Goal: Task Accomplishment & Management: Complete application form

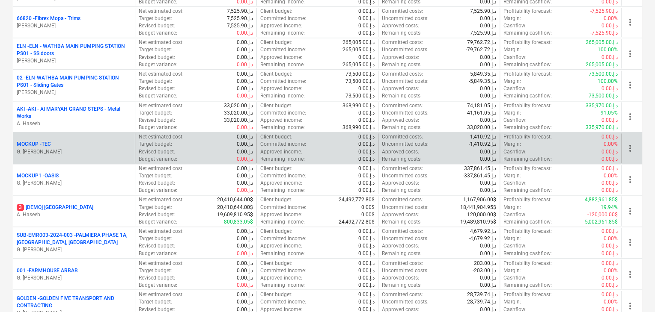
scroll to position [642, 0]
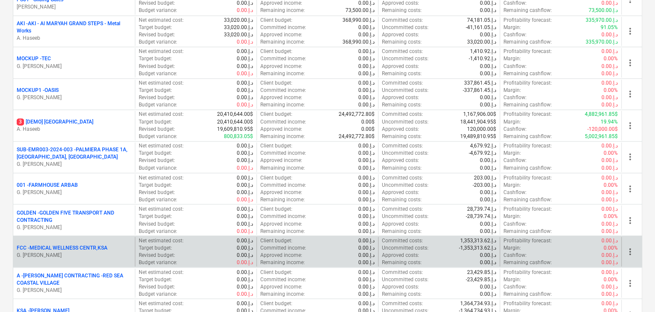
click at [48, 245] on p "FCC - MEDICAL WELLNESS CENTR,KSA" at bounding box center [62, 247] width 91 height 7
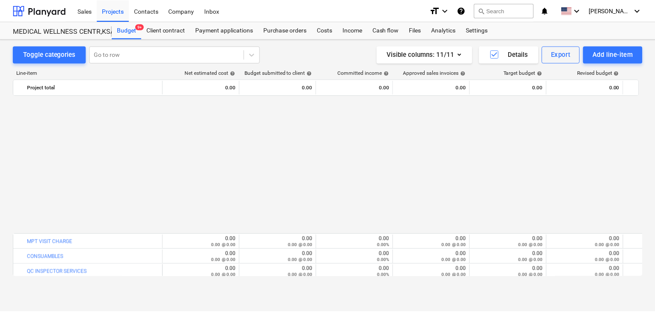
scroll to position [436, 0]
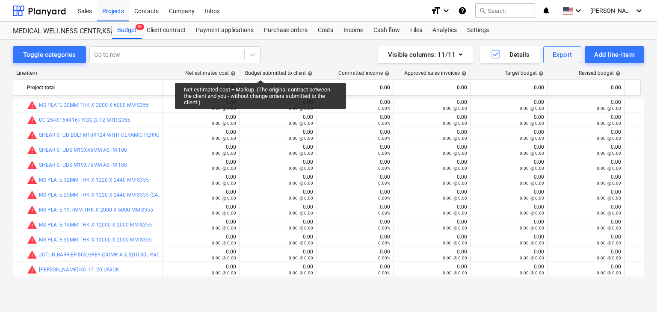
click at [278, 42] on div "Toggle categories Go to row Visible columns : 11/11 Details Export Add line-ite…" at bounding box center [328, 166] width 657 height 255
click at [279, 25] on div "Purchase orders" at bounding box center [286, 30] width 54 height 17
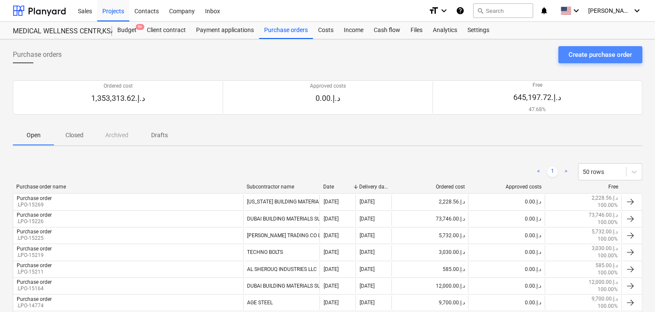
click at [590, 47] on button "Create purchase order" at bounding box center [600, 54] width 84 height 17
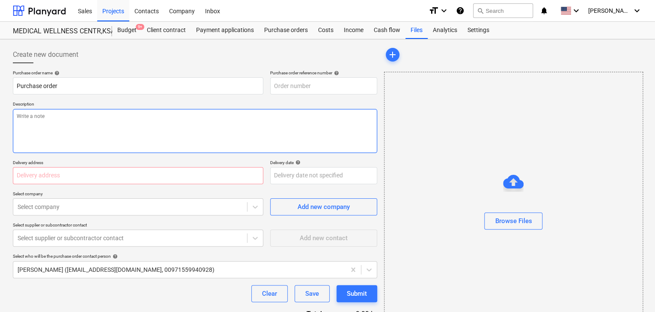
click at [234, 138] on textarea at bounding box center [195, 131] width 364 height 44
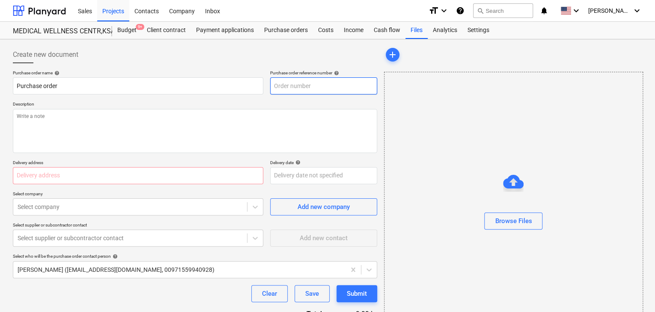
click at [323, 88] on input "text" at bounding box center [323, 85] width 107 height 17
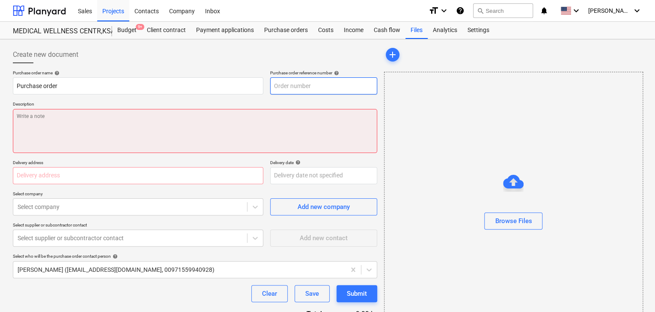
type textarea "x"
type input "FCC-PO-047"
click at [234, 125] on textarea at bounding box center [195, 131] width 364 height 44
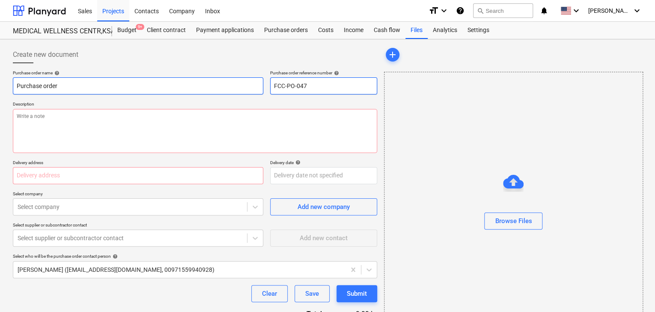
drag, startPoint x: 311, startPoint y: 83, endPoint x: 262, endPoint y: 83, distance: 49.2
click at [262, 83] on div "Purchase order name help Purchase order Purchase order reference number help FC…" at bounding box center [195, 82] width 364 height 24
type textarea "x"
type input "FCC-PO-047"
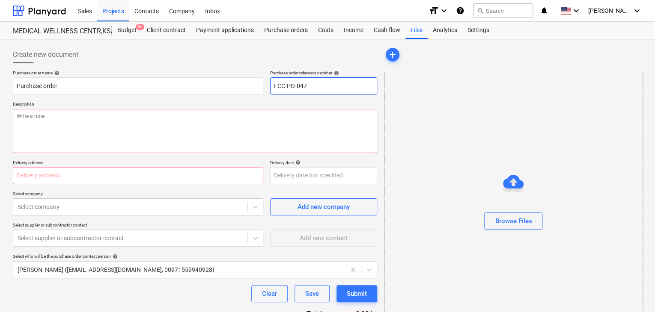
drag, startPoint x: 315, startPoint y: 80, endPoint x: 222, endPoint y: 70, distance: 93.4
click at [222, 70] on div "Purchase order name help Purchase order Purchase order reference number help FC…" at bounding box center [195, 82] width 364 height 24
type textarea "x"
type input "FCC-PO-047"
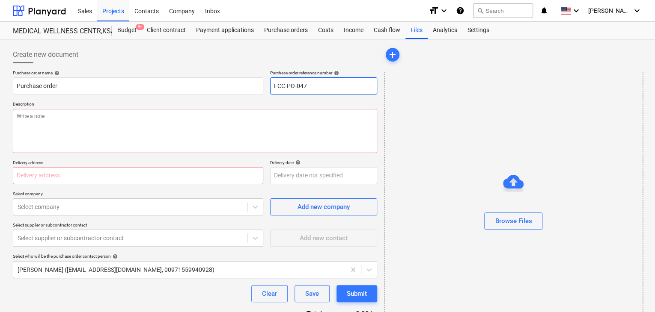
type textarea "x"
type input "FCC-PO-04"
type textarea "x"
type input "FCC-PO-0"
type textarea "x"
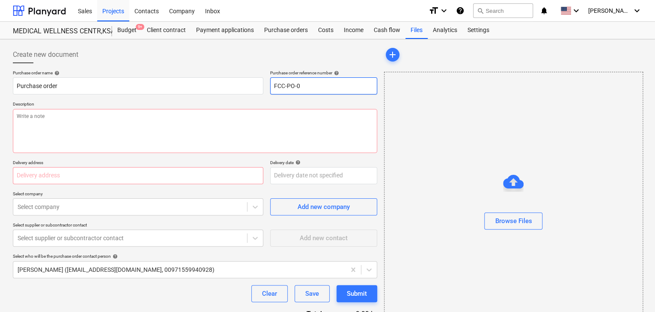
type input "FCC-PO-"
type textarea "x"
type input "FCC-PO"
type textarea "x"
type input "FCC-P"
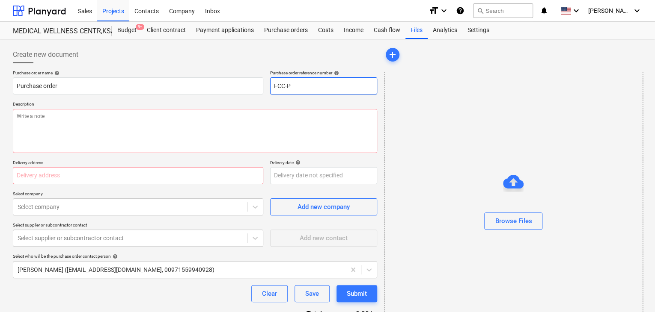
type textarea "x"
type input "FCC-"
type textarea "x"
type input "FCC"
type textarea "x"
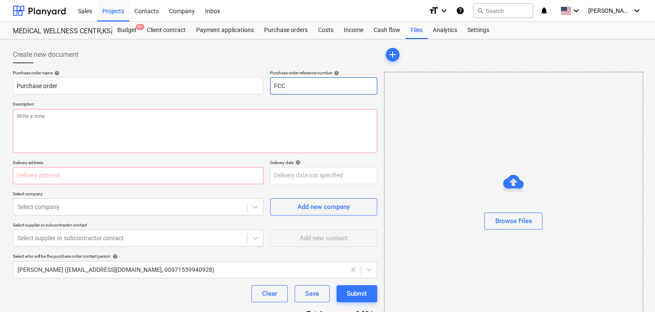
type input "FC"
type textarea "x"
type input "F"
type textarea "x"
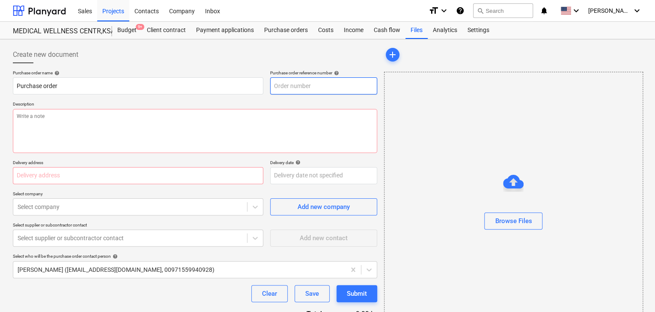
type input "FCC-PO-047"
type textarea "x"
type input "FCC-PO-04"
type textarea "x"
type input "FCC-PO-0"
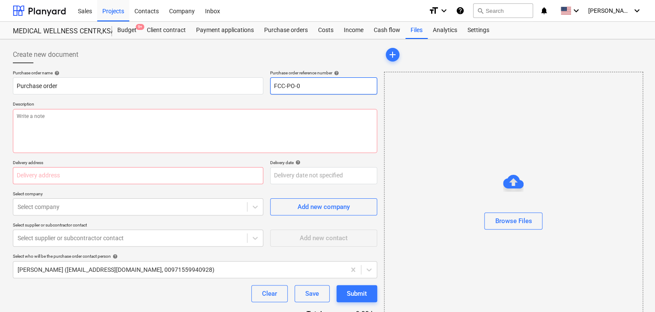
type textarea "x"
type input "FCC-PO-"
type textarea "x"
type input "FCC-PO"
type textarea "x"
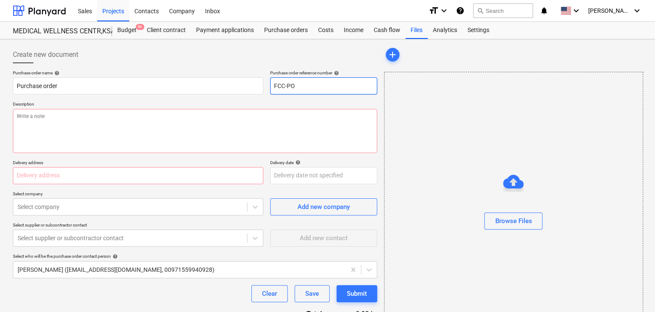
type input "FCC-P"
type textarea "x"
type input "FCC-"
type textarea "x"
type input "FCC"
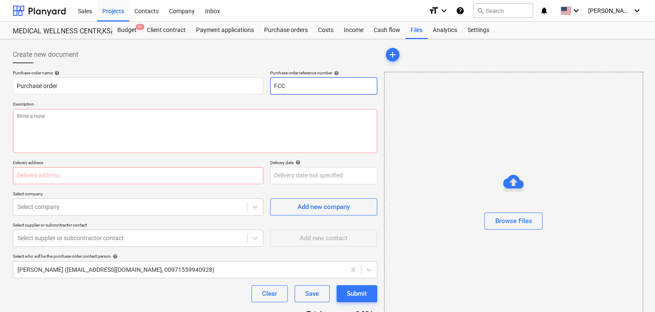
type textarea "x"
type input "FC"
type textarea "x"
type input "F"
type textarea "x"
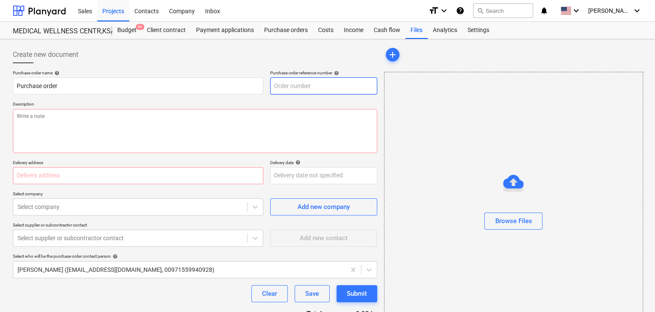
type input "FCC-PO-047"
type textarea "x"
type input "FCC-PO-04"
type textarea "x"
type input "FCC-PO-0"
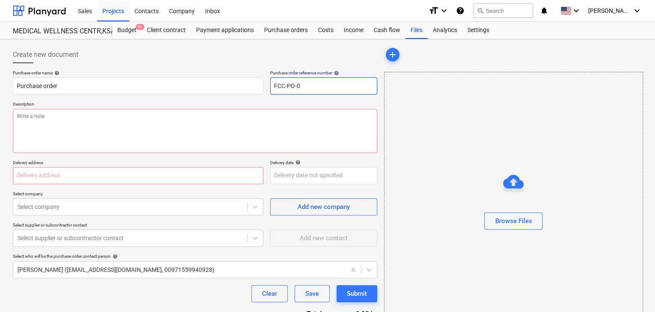
type textarea "x"
type input "FCC-PO-"
type textarea "x"
type input "FCC-PO"
type textarea "x"
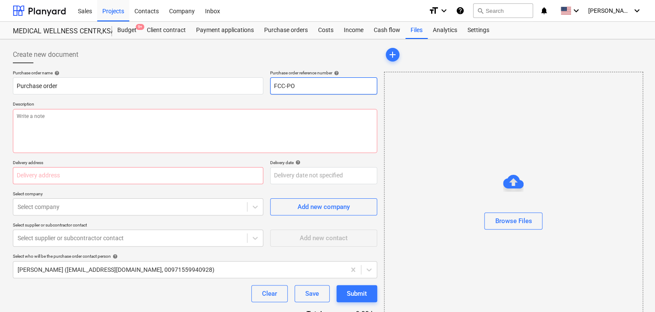
type input "FCC-P"
type textarea "x"
type input "FCC-"
type textarea "x"
type input "FCC"
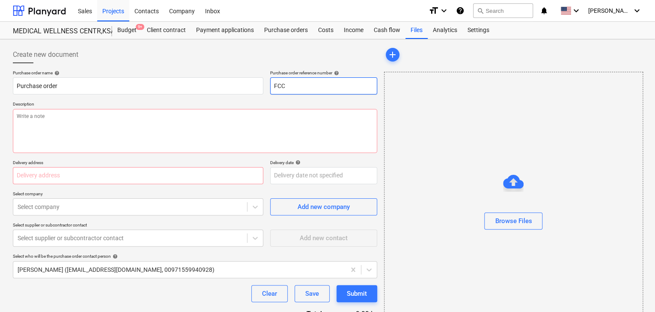
type textarea "x"
type input "FC"
type textarea "x"
type input "F"
type textarea "x"
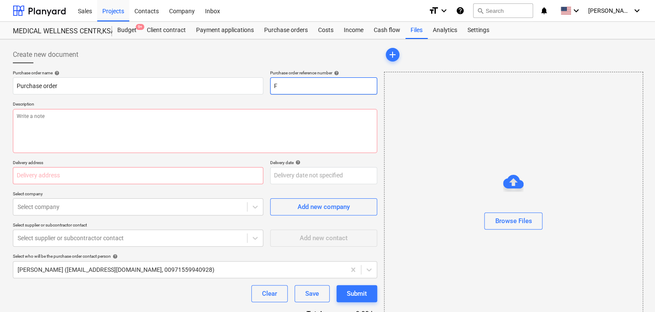
type input "FL"
type textarea "x"
type input "FLP"
type textarea "x"
type input "FLPO"
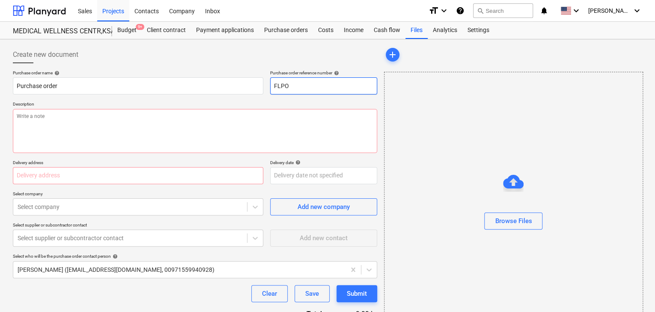
type textarea "x"
type input "FLPO-"
type textarea "x"
type input "LPO-"
click at [291, 84] on input "LPO-" at bounding box center [323, 85] width 107 height 17
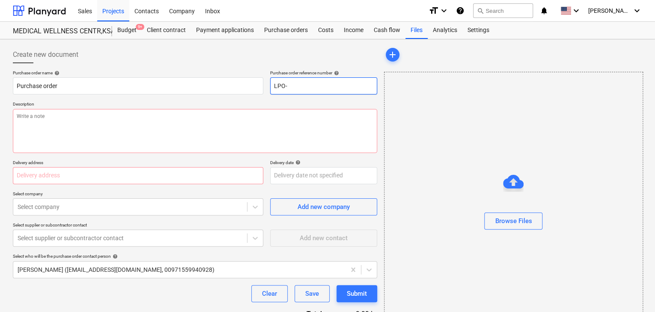
type textarea "x"
type input "LPO-1"
type textarea "x"
type input "LPO-15"
type textarea "x"
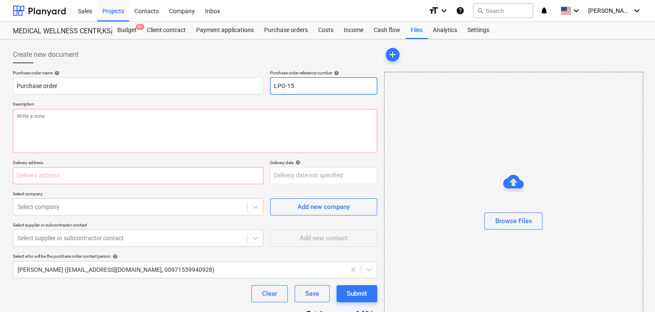
type input "LPO-152"
type textarea "x"
type input "LPO-1528"
type textarea "x"
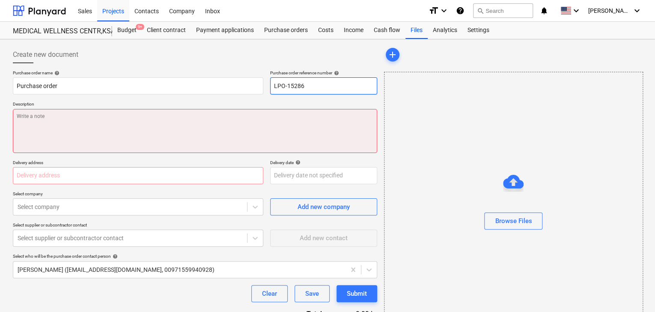
type input "LPO-15286"
click at [147, 118] on textarea at bounding box center [195, 131] width 364 height 44
type textarea "x"
type textarea "1"
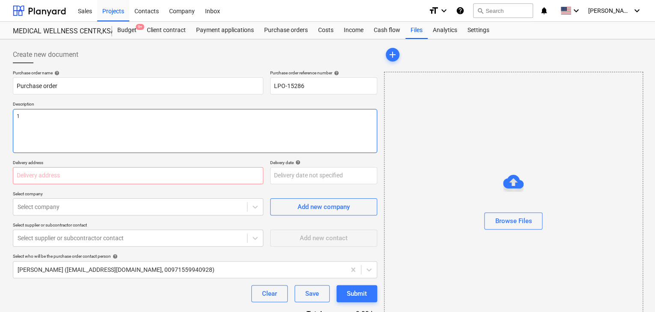
type textarea "x"
type textarea "11"
type textarea "x"
type textarea "11/"
type textarea "x"
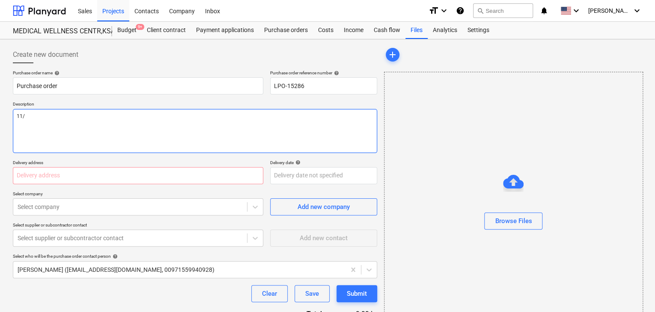
type textarea "11/A"
type textarea "x"
type textarea "11/AU"
type textarea "x"
type textarea "11/AUG"
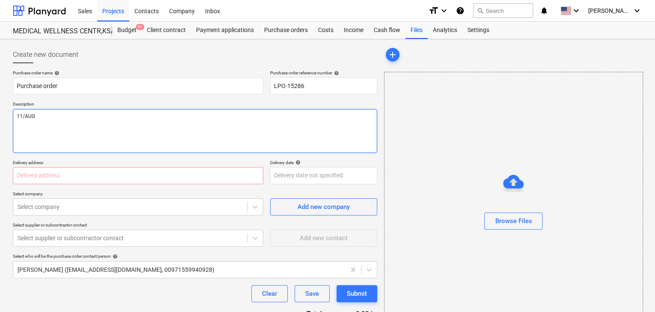
type textarea "x"
type textarea "11/AUG/"
type textarea "x"
type textarea "11/[DATE]"
type textarea "x"
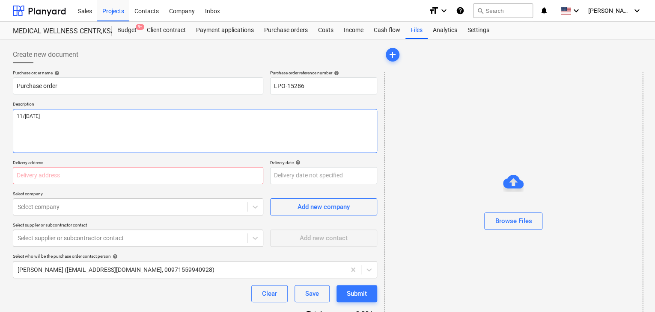
type textarea "[DATE]"
type textarea "x"
type textarea "[DATE]"
type textarea "x"
type textarea "[DATE]"
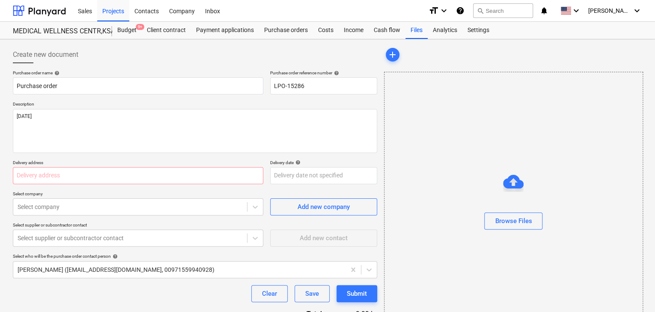
click at [31, 187] on div "Purchase order name help Purchase order Purchase order reference number help LP…" at bounding box center [195, 210] width 364 height 280
click at [40, 166] on p "Delivery address" at bounding box center [138, 163] width 250 height 7
click at [31, 174] on input "text" at bounding box center [138, 175] width 250 height 17
type textarea "x"
type input "L"
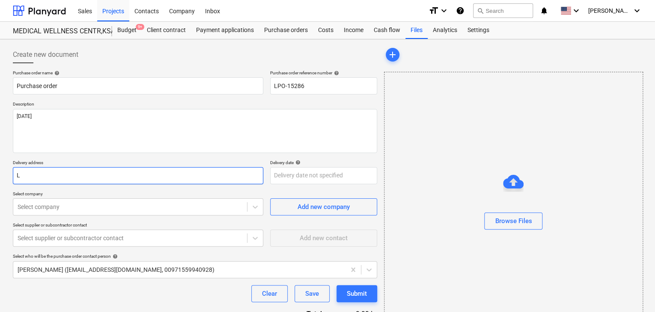
type textarea "x"
type input "LU"
type textarea "x"
type input "LUC"
type textarea "x"
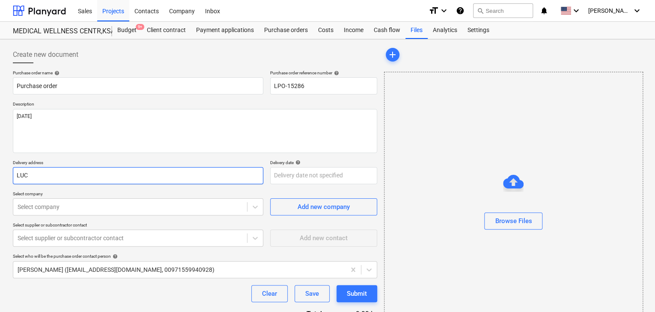
type input "LUCK"
type textarea "x"
type input "LUCKY"
type textarea "x"
type input "LUCKY"
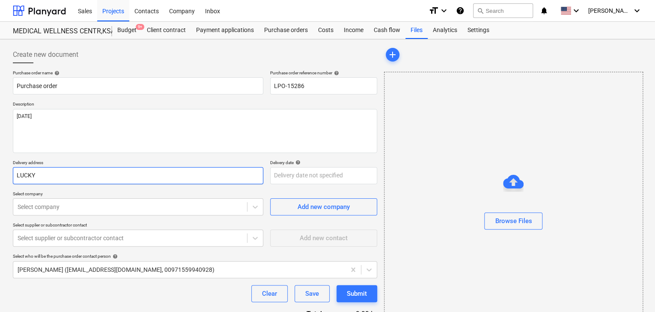
type textarea "x"
type input "LUCKY EN"
type textarea "x"
type input "LUCKY ENG"
type textarea "x"
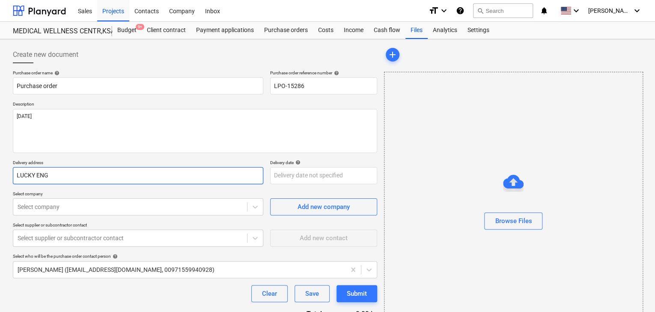
type input "LUCKY ENGI"
type textarea "x"
type input "LUCKY ENGIN"
type textarea "x"
type input "LUCKY ENGINE"
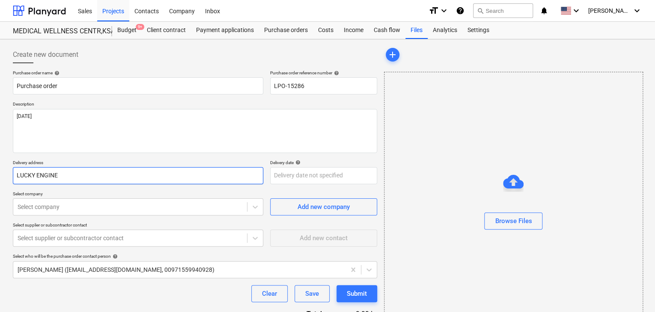
type textarea "x"
type input "LUCKY ENGINEE"
type textarea "x"
type input "LUCKY ENGINEER"
type textarea "x"
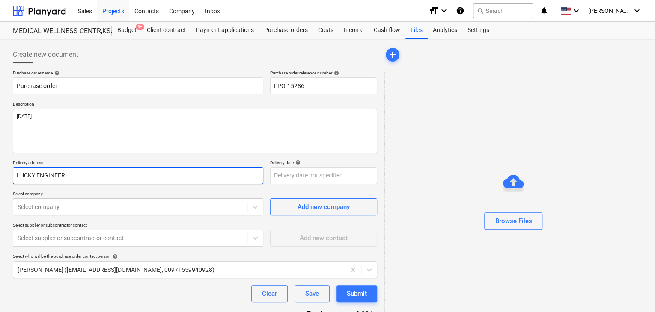
type input "LUCKY ENGINEERI"
type textarea "x"
type input "LUCKY ENGINEERIN"
type textarea "x"
type input "LUCKY ENGINEERING"
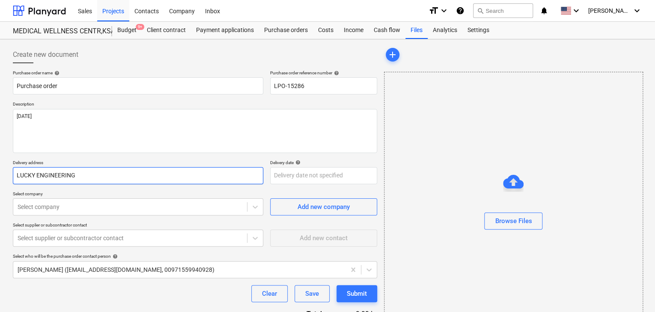
type textarea "x"
type input "LUCKY ENGINEERING"
type textarea "x"
type input "LUCKY ENGINEERING S"
type textarea "x"
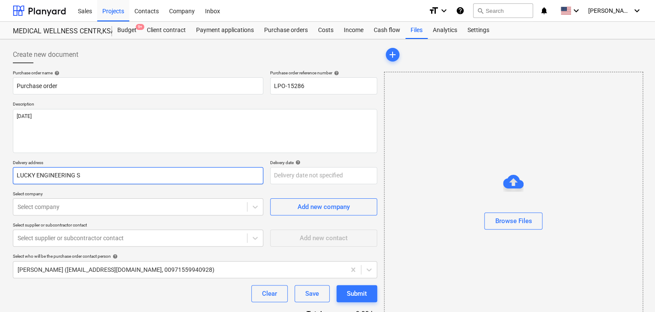
type input "LUCKY ENGINEERING SE"
type textarea "x"
type input "LUCKY ENGINEERING SER"
type textarea "x"
type input "LUCKY ENGINEERING SERV"
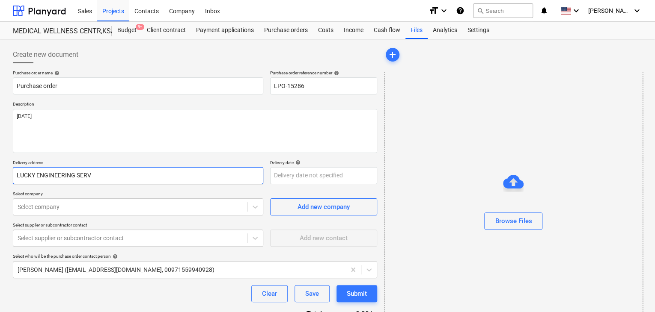
type textarea "x"
type input "LUCKY ENGINEERING SERVI"
type textarea "x"
type input "LUCKY ENGINEERING SERVIC"
type textarea "x"
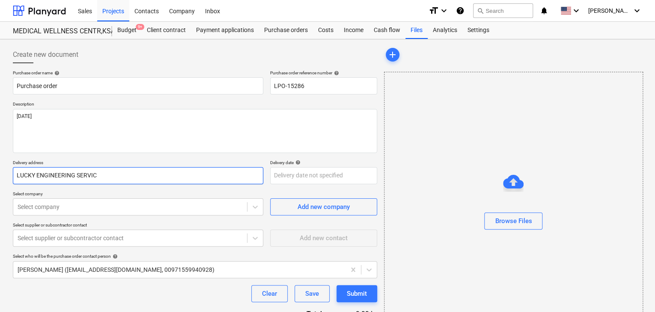
type input "LUCKY ENGINEERING SERVICS"
type textarea "x"
type input "LUCKY ENGINEERING SERVIC"
type textarea "x"
type input "LUCKY ENGINEERING SERVICE"
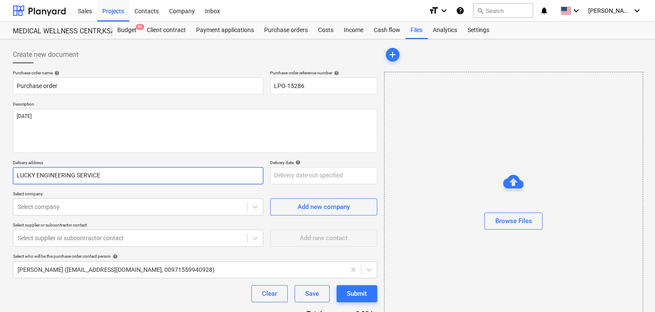
type textarea "x"
type input "LUCKY ENGINEERING SERVICES"
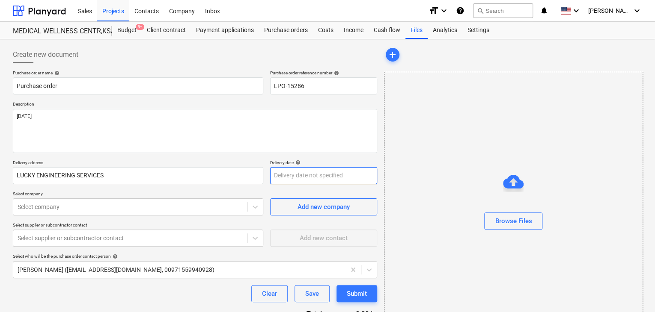
click at [283, 171] on body "Sales Projects Contacts Company Inbox format_size keyboard_arrow_down help sear…" at bounding box center [327, 156] width 655 height 312
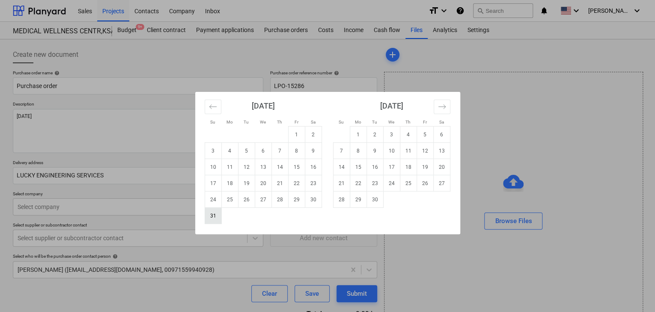
click at [210, 215] on td "31" at bounding box center [213, 216] width 17 height 16
type textarea "x"
type input "[DATE]"
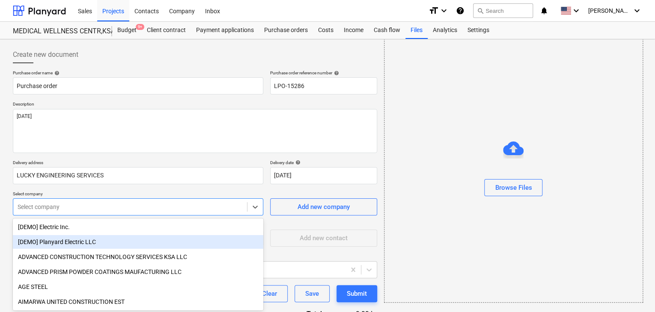
click at [33, 208] on body "Sales Projects Contacts Company Inbox format_size keyboard_arrow_down help sear…" at bounding box center [327, 156] width 655 height 312
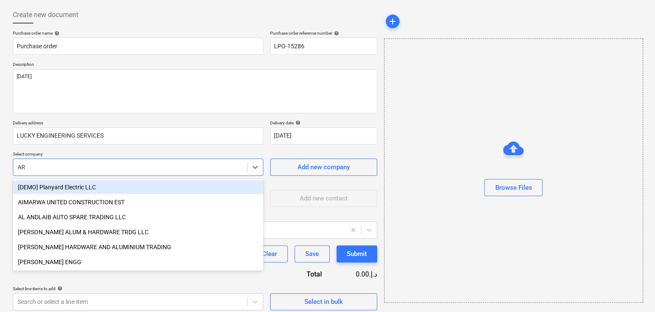
type input "ARI"
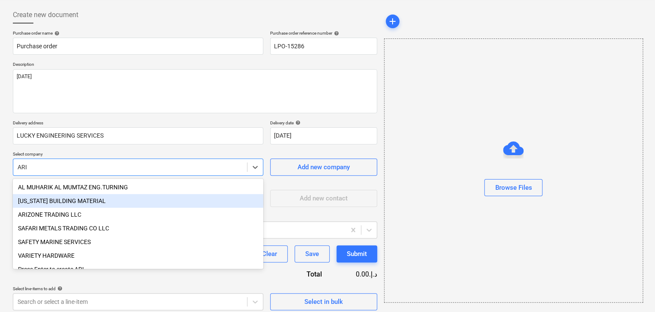
click at [57, 205] on div "[US_STATE] BUILDING MATERIAL" at bounding box center [138, 201] width 250 height 14
type textarea "x"
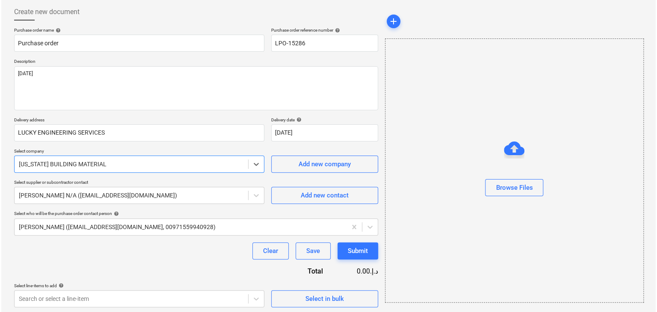
scroll to position [44, 0]
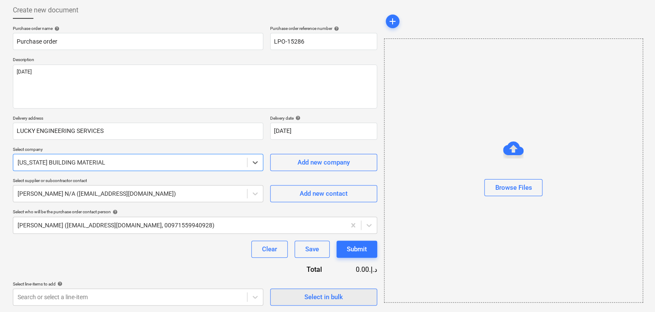
click at [294, 298] on span "Select in bulk" at bounding box center [324, 297] width 86 height 11
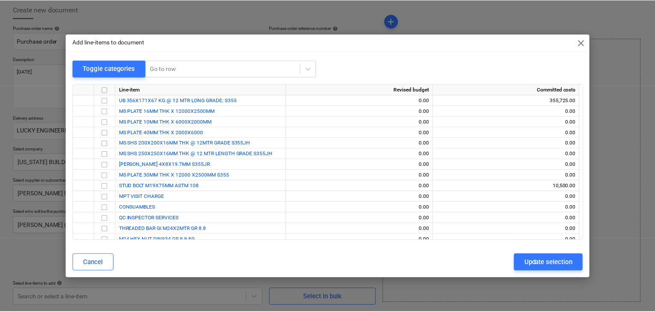
scroll to position [294, 0]
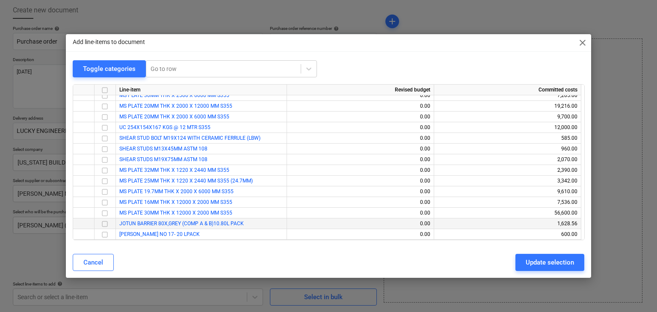
click at [103, 224] on input "checkbox" at bounding box center [105, 224] width 10 height 10
click at [106, 237] on input "checkbox" at bounding box center [105, 235] width 10 height 10
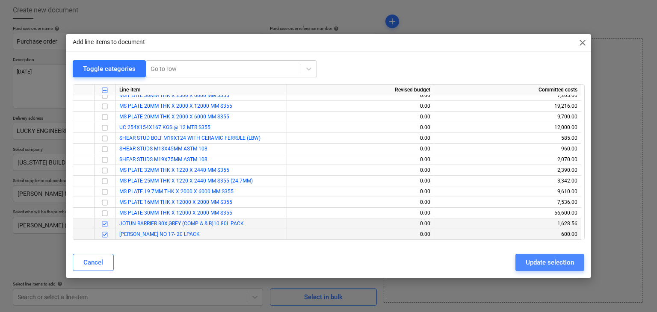
click at [539, 269] on button "Update selection" at bounding box center [550, 262] width 69 height 17
type textarea "x"
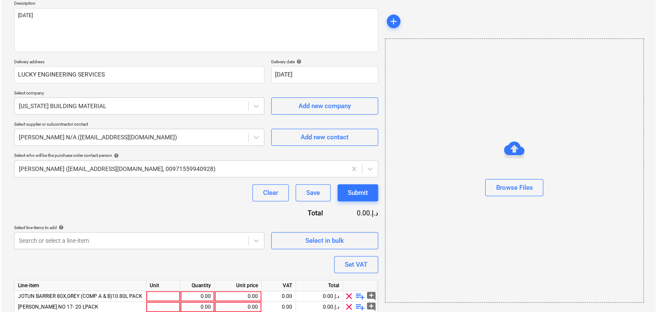
scroll to position [136, 0]
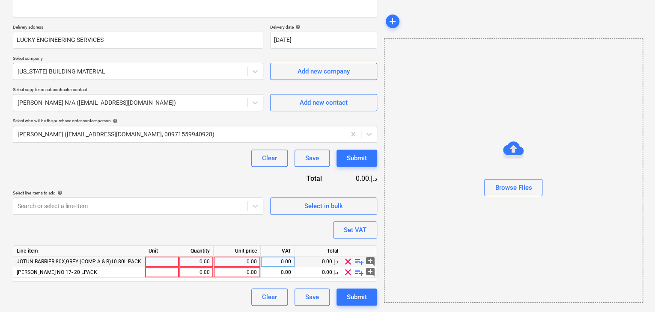
click at [155, 262] on div at bounding box center [162, 262] width 34 height 11
type input "NOS"
type textarea "x"
type input "N"
type input "DRUM"
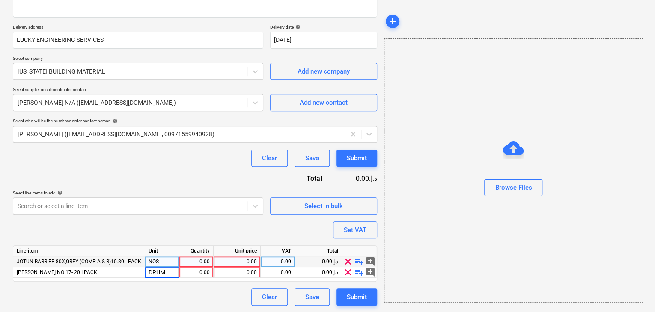
type textarea "x"
drag, startPoint x: 173, startPoint y: 259, endPoint x: 65, endPoint y: 259, distance: 107.8
click at [0, 0] on div "JOTUN BARRIER 80X,GREY (COMP A & B)10.80L PACK NOS 0.00 0.00 0.00 0.00د.إ.‏ cle…" at bounding box center [0, 0] width 0 height 0
click at [160, 263] on div "NOS" at bounding box center [162, 262] width 34 height 11
type input "DRUM"
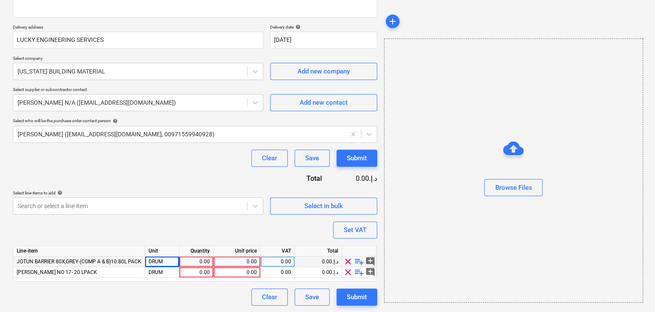
type textarea "x"
click at [188, 261] on div "0.00" at bounding box center [196, 262] width 27 height 11
type input "2"
click at [238, 261] on div "0.00" at bounding box center [237, 262] width 40 height 11
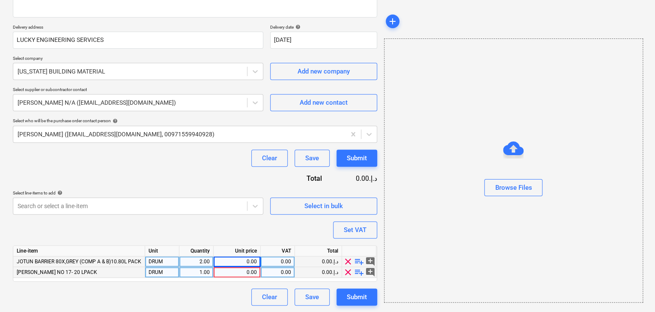
type textarea "x"
click at [245, 263] on div "0.00" at bounding box center [237, 262] width 40 height 11
type input "814.28"
type textarea "x"
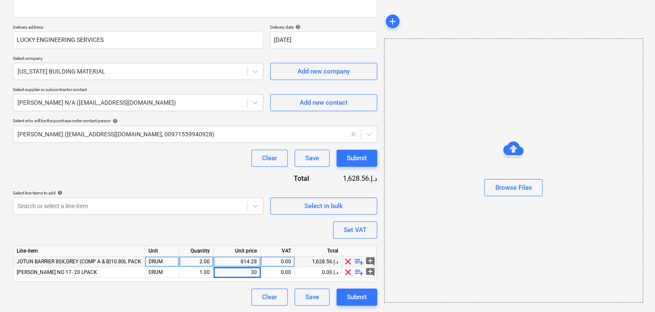
type input "300"
type textarea "x"
click at [457, 251] on div "Browse Files" at bounding box center [513, 171] width 259 height 264
click at [359, 225] on div "Set VAT" at bounding box center [355, 230] width 23 height 11
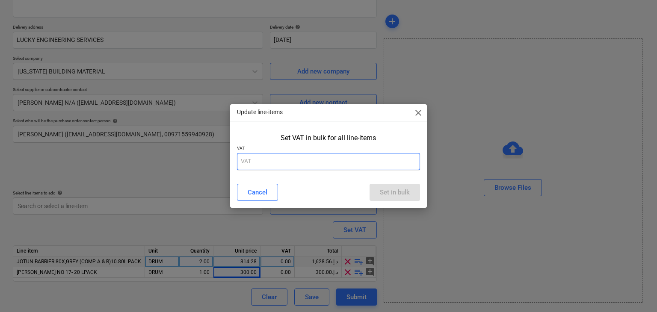
click at [264, 157] on input "text" at bounding box center [329, 161] width 184 height 17
type input "5"
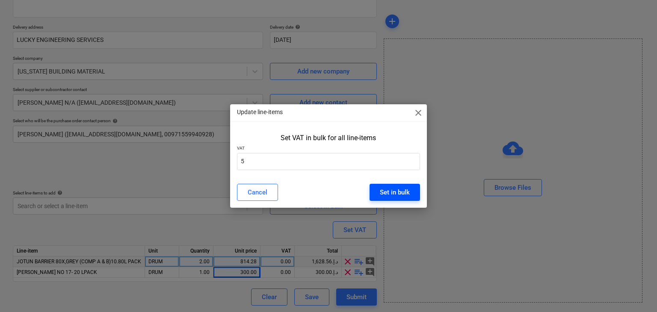
click at [384, 190] on div "Set in bulk" at bounding box center [395, 192] width 30 height 11
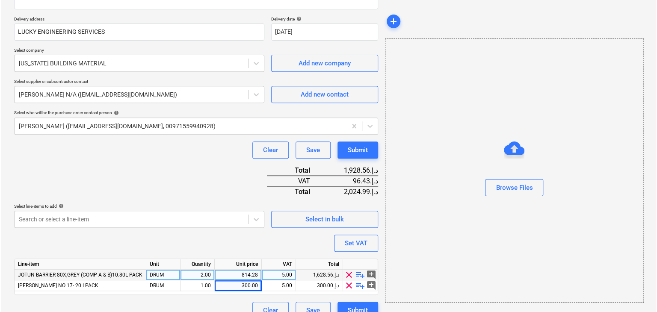
scroll to position [157, 0]
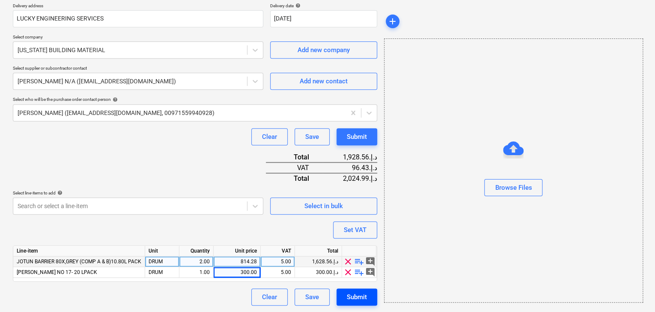
click at [364, 303] on button "Submit" at bounding box center [356, 297] width 41 height 17
type textarea "x"
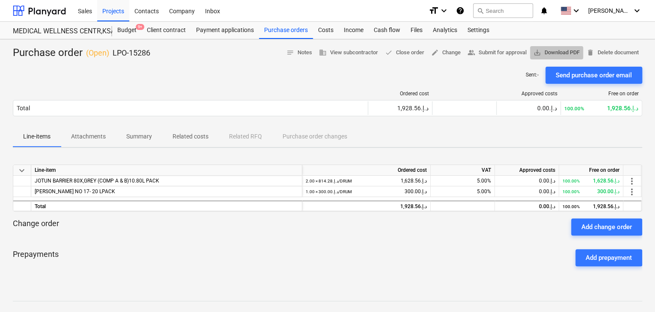
click at [546, 52] on span "save_alt Download PDF" at bounding box center [556, 53] width 46 height 10
click at [103, 12] on div "Projects" at bounding box center [113, 11] width 32 height 22
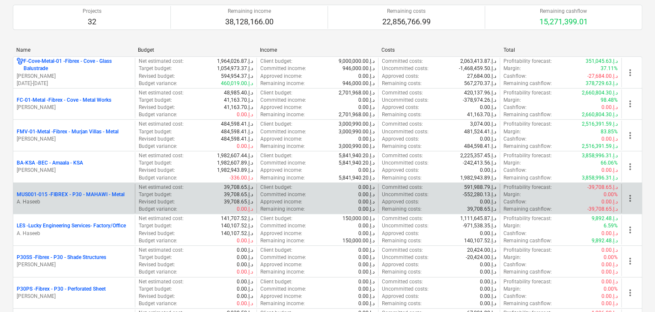
scroll to position [128, 0]
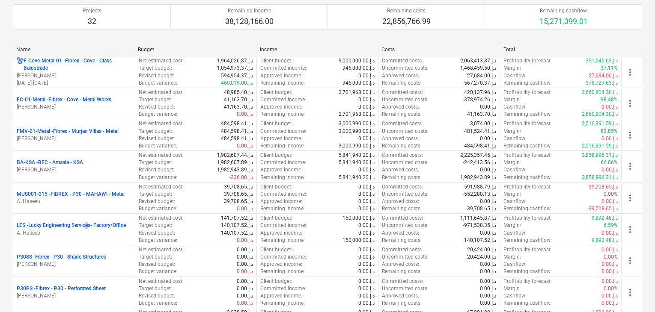
click at [88, 224] on p "LES - Lucky Engineering Services- Factory/Office" at bounding box center [71, 225] width 109 height 7
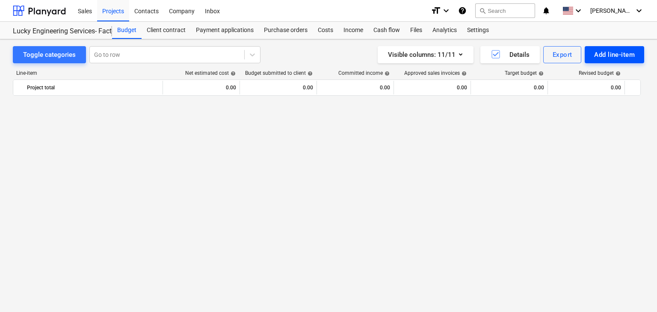
scroll to position [13214, 0]
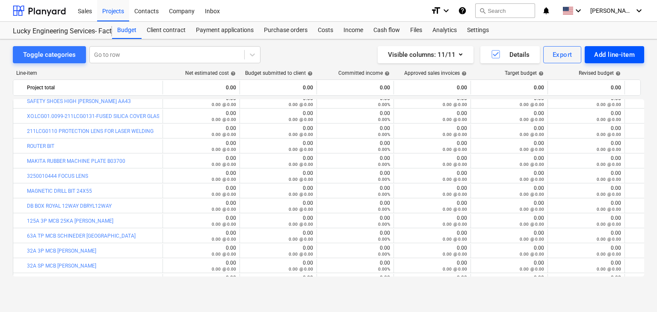
click at [607, 60] on button "Add line-item" at bounding box center [614, 54] width 59 height 17
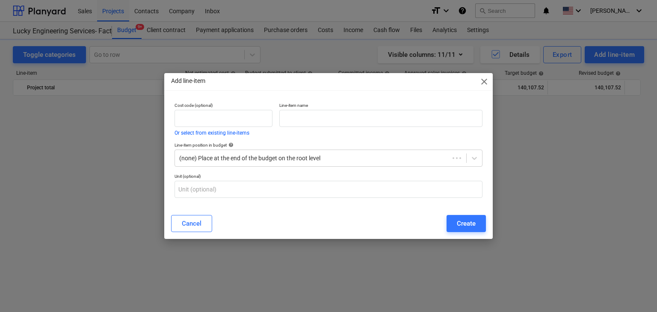
scroll to position [13214, 0]
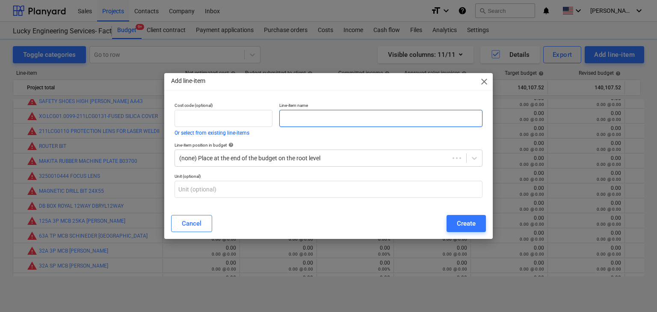
click at [332, 125] on input "text" at bounding box center [380, 118] width 203 height 17
paste input "HYPERTHERM 059473 HAND 75 DEGREE TORCH ASSEMBLY WITH 25 LEAD -0594"
type input "HYPERTHERM 059473 HAND 75 DEGREE TORCH ASSEMBLY WITH 25 LEAD -0594"
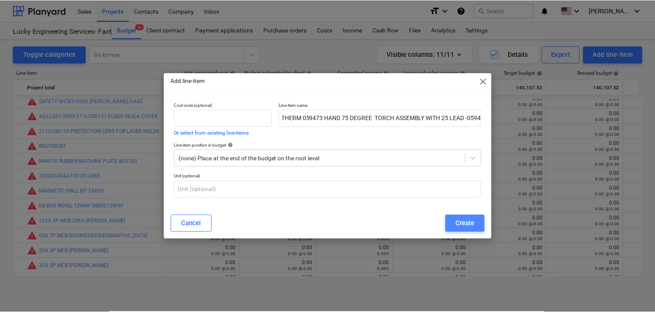
scroll to position [0, 0]
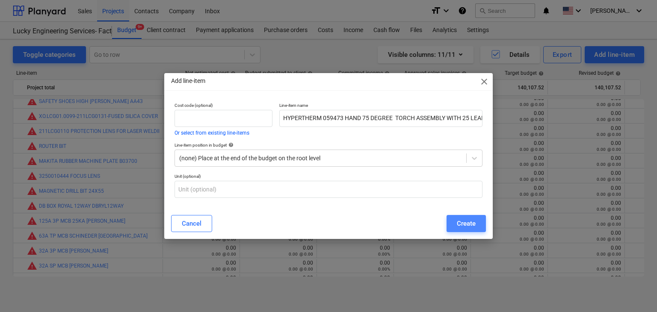
click at [468, 230] on button "Create" at bounding box center [466, 223] width 39 height 17
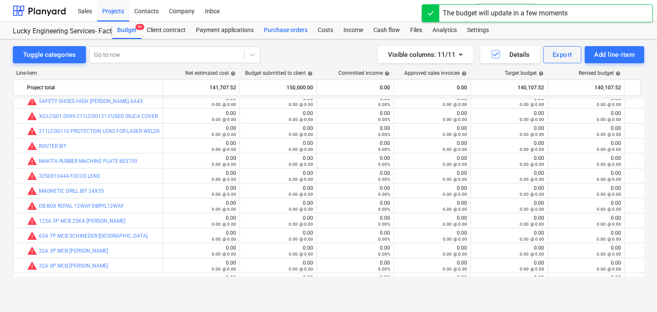
click at [289, 33] on div "Purchase orders" at bounding box center [286, 30] width 54 height 17
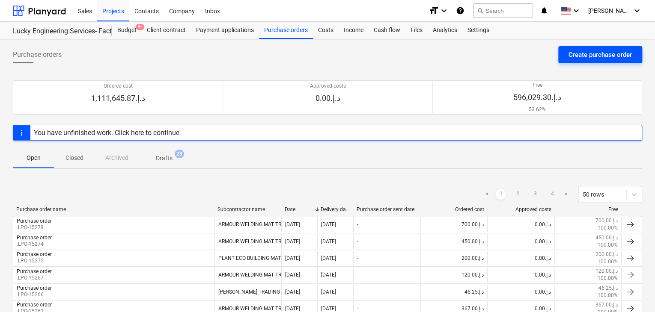
click at [575, 57] on div "Create purchase order" at bounding box center [599, 54] width 63 height 11
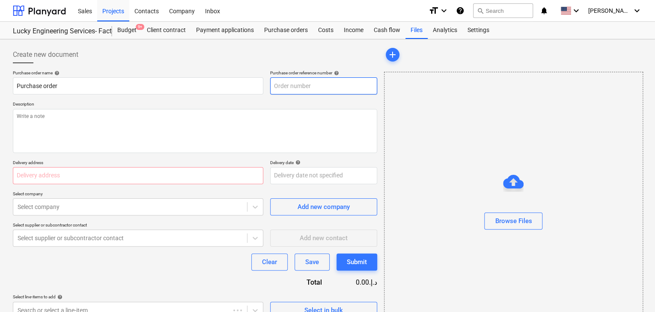
type textarea "x"
type input "LES-PO-475"
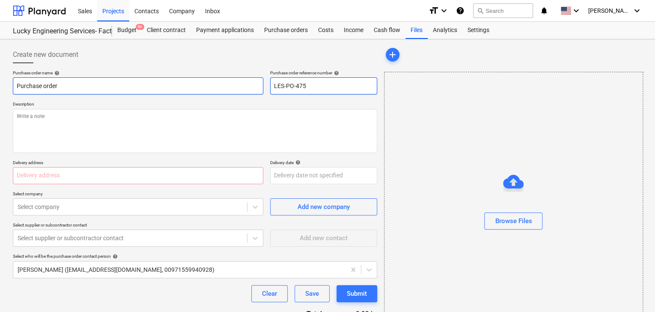
drag, startPoint x: 317, startPoint y: 85, endPoint x: 250, endPoint y: 80, distance: 67.4
click at [250, 80] on div "Purchase order name help Purchase order Purchase order reference number help LE…" at bounding box center [195, 82] width 364 height 24
type textarea "x"
type input "."
type textarea "x"
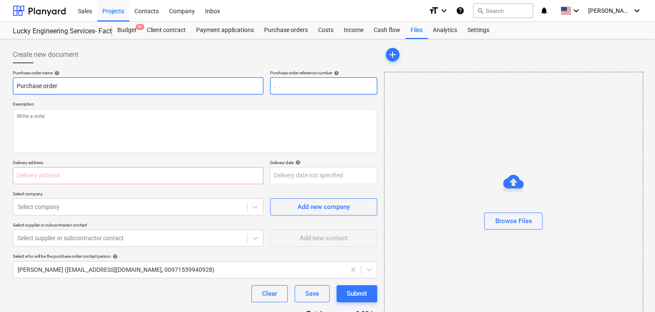
type input ".L"
type textarea "x"
type input ".LP"
type textarea "x"
type input ".LPO"
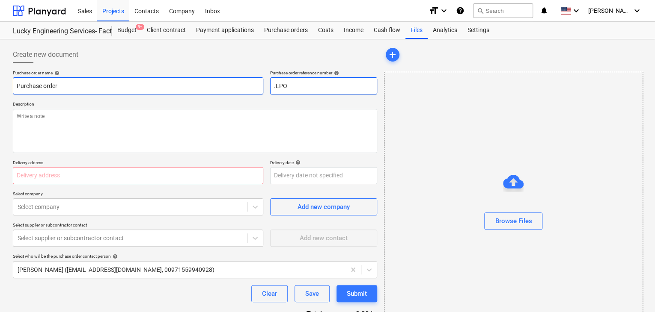
type textarea "x"
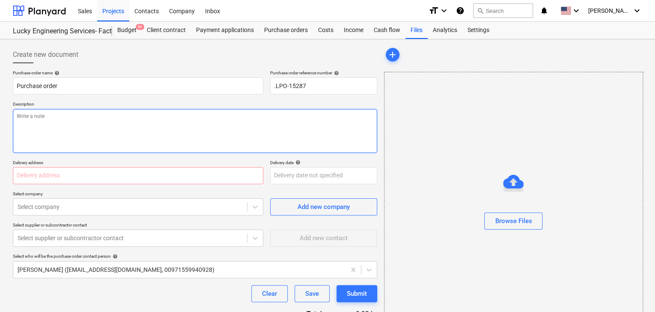
click at [24, 135] on textarea at bounding box center [195, 131] width 364 height 44
click at [71, 172] on input "text" at bounding box center [138, 175] width 250 height 17
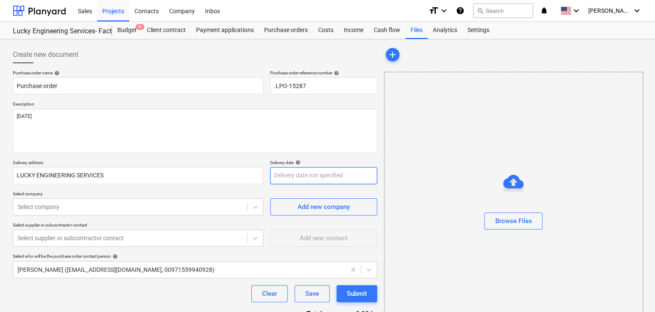
click at [288, 169] on body "Sales Projects Contacts Company Inbox format_size keyboard_arrow_down help sear…" at bounding box center [327, 156] width 655 height 312
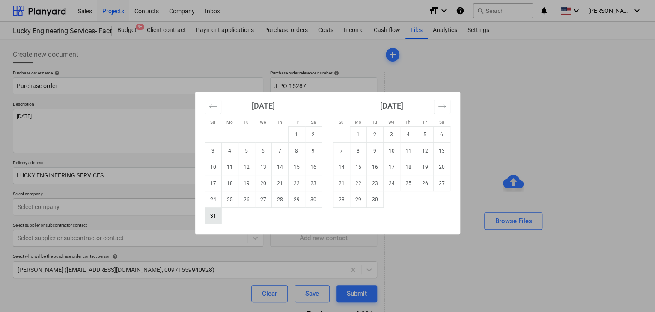
click at [212, 214] on td "31" at bounding box center [213, 216] width 17 height 16
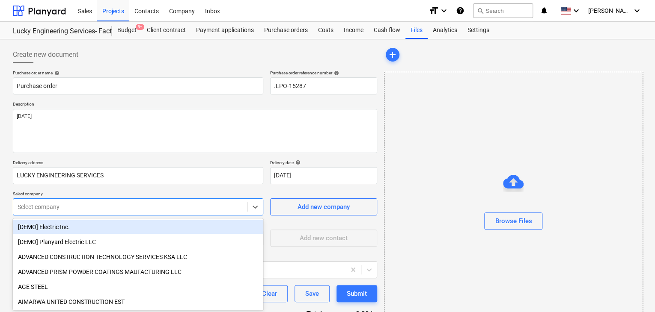
click at [67, 205] on body "Sales Projects Contacts Company Inbox format_size keyboard_arrow_down help sear…" at bounding box center [327, 156] width 655 height 312
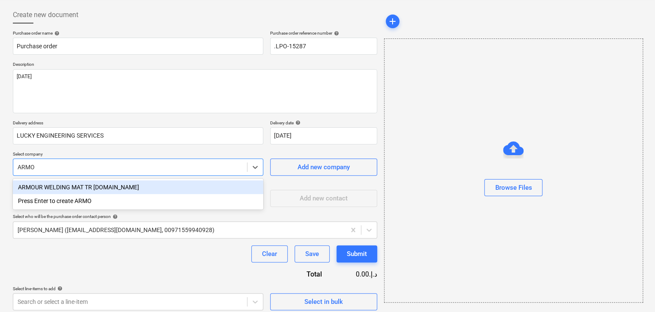
click at [65, 190] on div "ARMOUR WELDING MAT TR [DOMAIN_NAME]" at bounding box center [138, 188] width 250 height 14
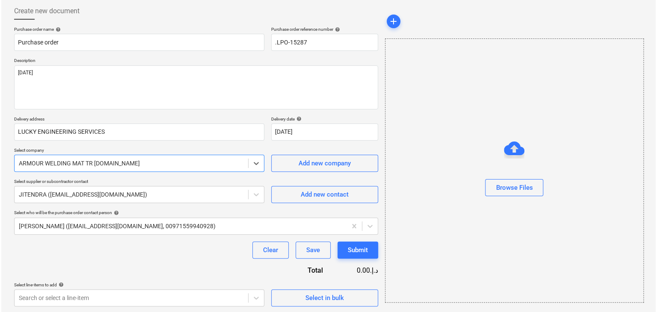
scroll to position [44, 0]
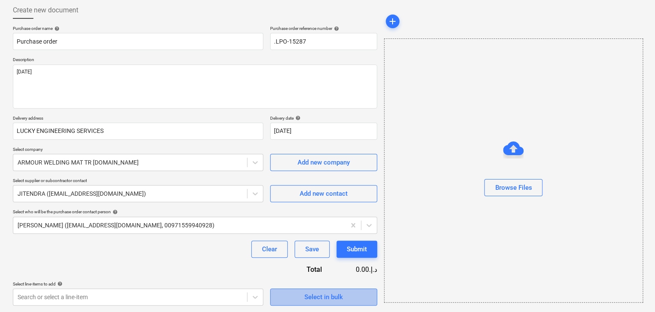
click at [286, 295] on span "Select in bulk" at bounding box center [324, 297] width 86 height 11
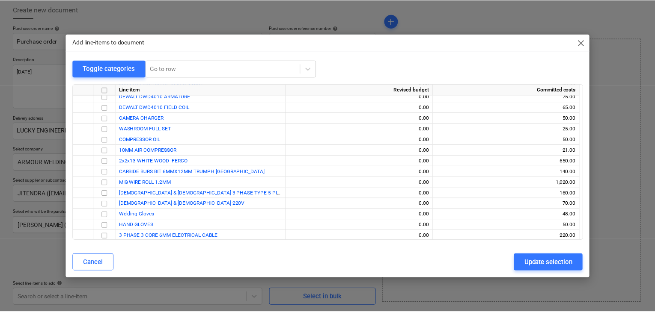
scroll to position [16724, 0]
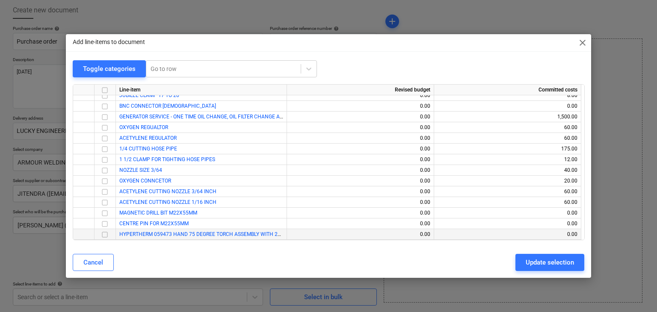
click at [102, 232] on input "checkbox" at bounding box center [105, 235] width 10 height 10
click at [524, 257] on button "Update selection" at bounding box center [550, 262] width 69 height 17
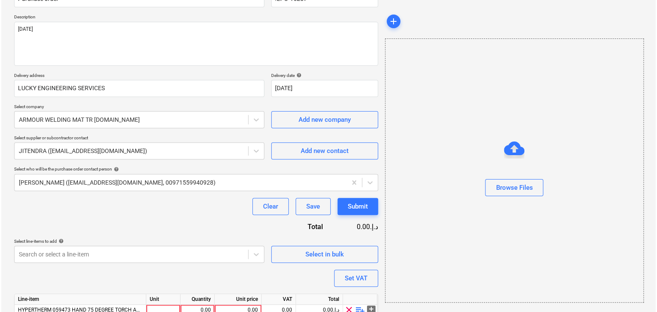
scroll to position [125, 0]
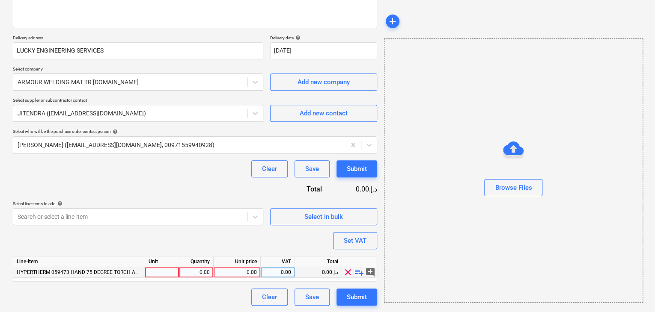
click at [168, 275] on div at bounding box center [162, 272] width 34 height 11
click at [193, 272] on div "0.00" at bounding box center [196, 272] width 27 height 11
click at [234, 270] on div "0.00" at bounding box center [237, 272] width 40 height 11
click at [498, 297] on div "Browse Files" at bounding box center [513, 171] width 259 height 264
click at [358, 242] on div "Set VAT" at bounding box center [355, 240] width 23 height 11
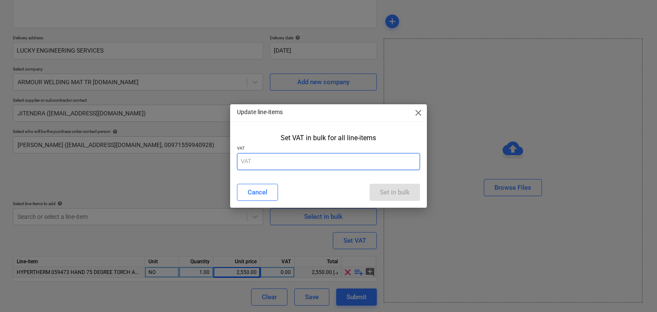
click at [275, 169] on input "text" at bounding box center [329, 161] width 184 height 17
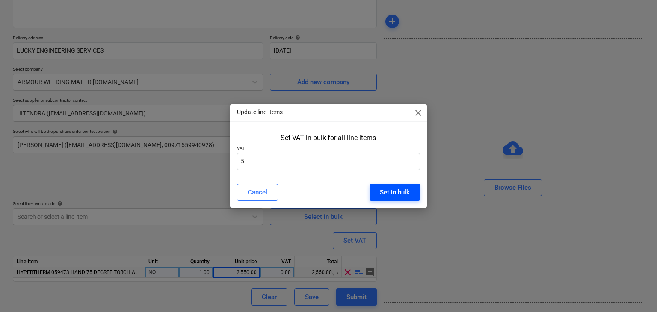
click at [387, 190] on div "Set in bulk" at bounding box center [395, 192] width 30 height 11
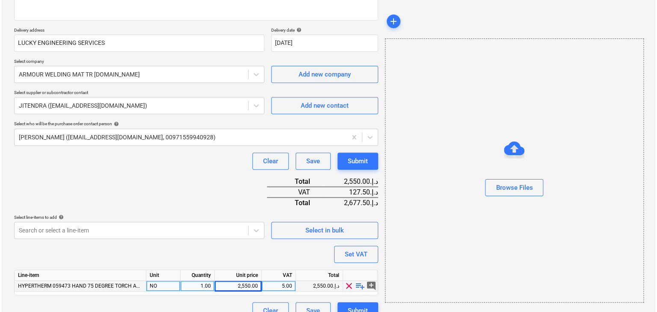
scroll to position [146, 0]
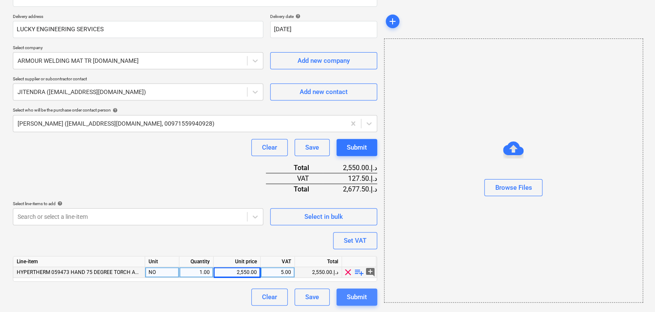
click at [358, 298] on div "Submit" at bounding box center [357, 297] width 20 height 11
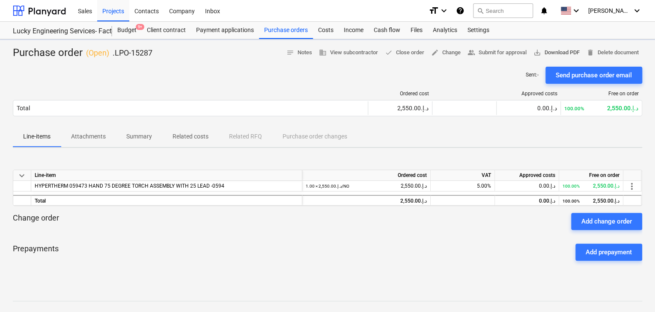
click at [555, 54] on span "save_alt Download PDF" at bounding box center [556, 53] width 46 height 10
click at [109, 12] on div "Projects" at bounding box center [113, 11] width 32 height 22
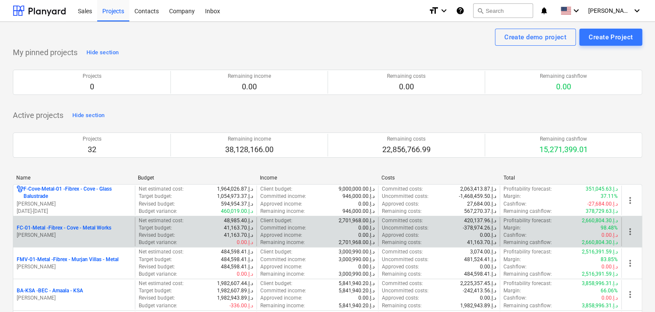
click at [74, 240] on div "FC-01-Metal - Fibrex - Cove - Metal Works [PERSON_NAME]" at bounding box center [74, 232] width 122 height 30
click at [87, 236] on p "[PERSON_NAME]" at bounding box center [74, 235] width 115 height 7
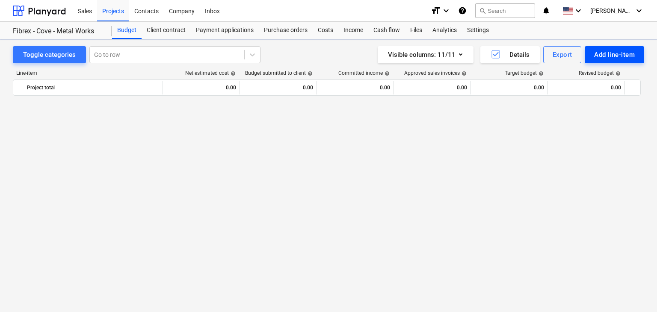
click at [600, 59] on div "Add line-item" at bounding box center [614, 54] width 41 height 11
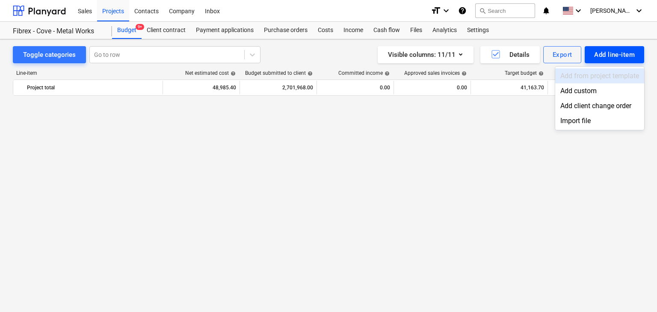
click at [572, 92] on div "Add custom" at bounding box center [599, 90] width 89 height 15
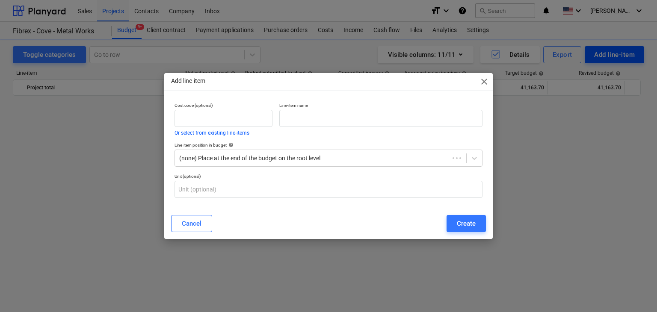
scroll to position [10512, 0]
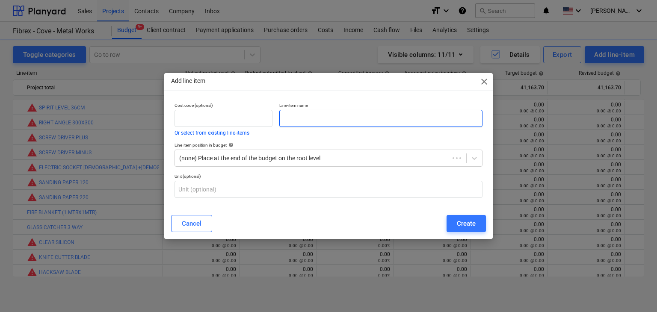
click at [341, 122] on input "text" at bounding box center [380, 118] width 203 height 17
paste input "SEAMLESS PIPE 1/4 INCH SCH 40"
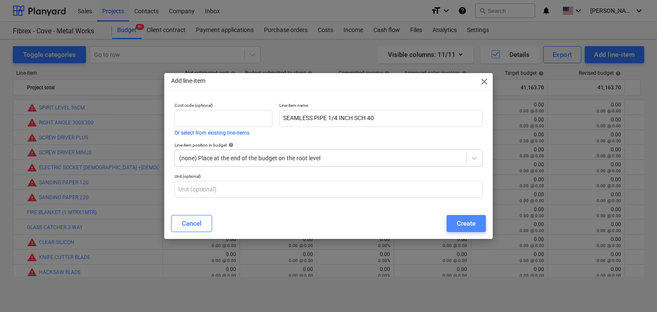
click at [477, 228] on button "Create" at bounding box center [466, 223] width 39 height 17
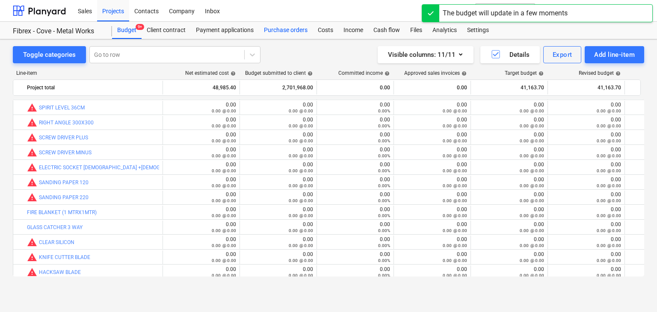
click at [284, 27] on div "Purchase orders" at bounding box center [286, 30] width 54 height 17
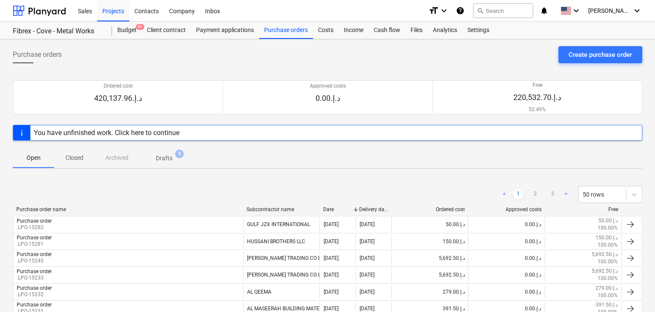
click at [579, 54] on div "Create purchase order" at bounding box center [599, 54] width 63 height 11
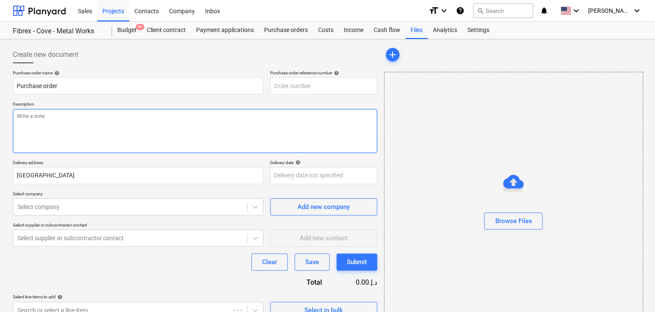
click at [282, 124] on textarea at bounding box center [195, 131] width 364 height 44
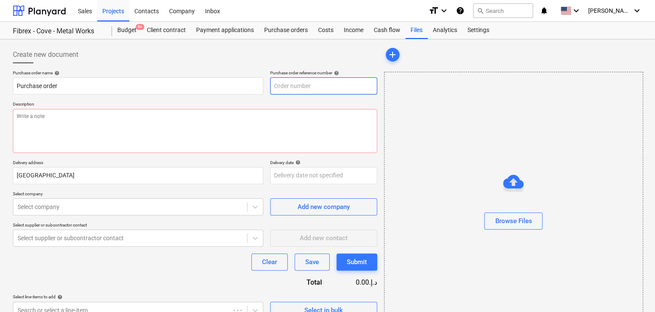
click at [315, 85] on input "text" at bounding box center [323, 85] width 107 height 17
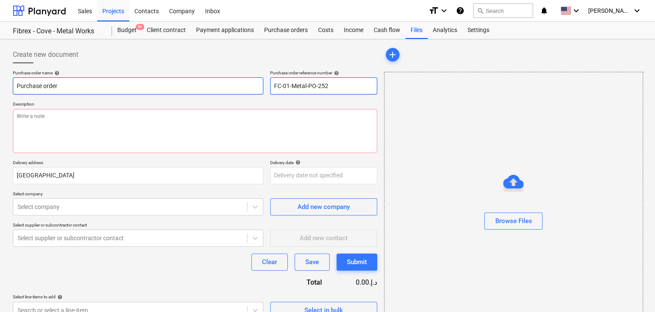
drag, startPoint x: 338, startPoint y: 86, endPoint x: 240, endPoint y: 88, distance: 98.9
click at [240, 88] on div "Purchase order name help Purchase order Purchase order reference number help FC…" at bounding box center [195, 82] width 364 height 24
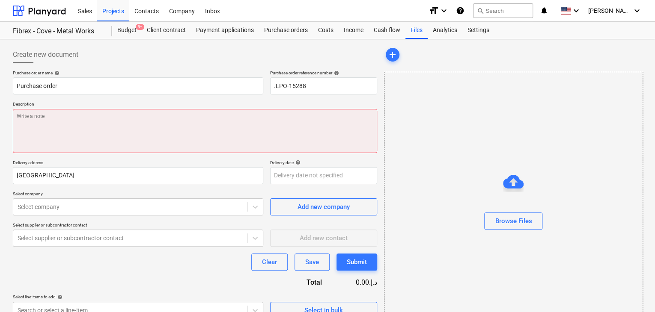
click at [24, 113] on textarea at bounding box center [195, 131] width 364 height 44
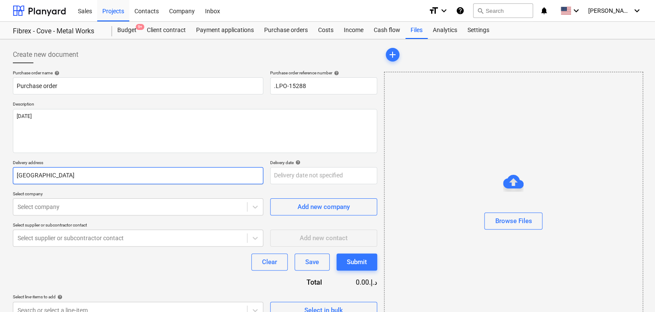
click at [39, 178] on input "[GEOGRAPHIC_DATA]" at bounding box center [138, 175] width 250 height 17
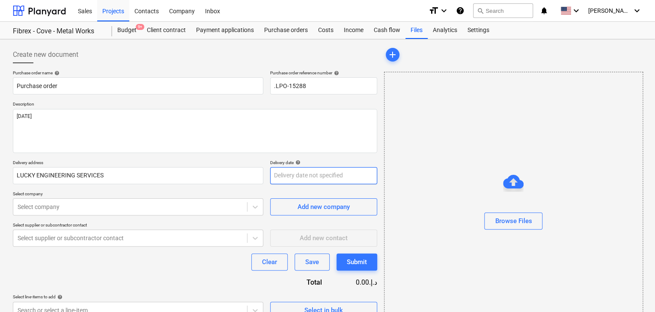
click at [279, 178] on body "Sales Projects Contacts Company Inbox format_size keyboard_arrow_down help sear…" at bounding box center [327, 156] width 655 height 312
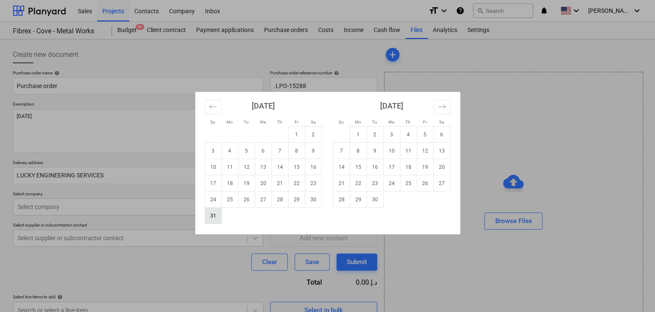
click at [219, 219] on td "31" at bounding box center [213, 216] width 17 height 16
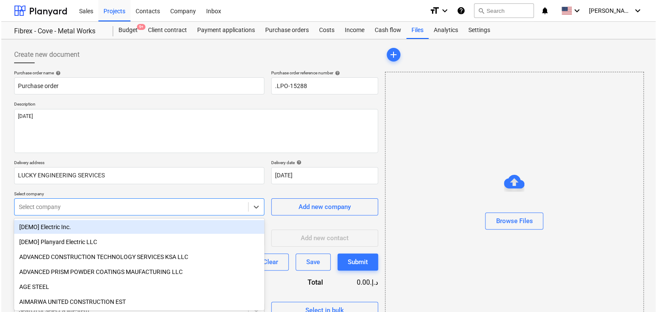
scroll to position [30, 0]
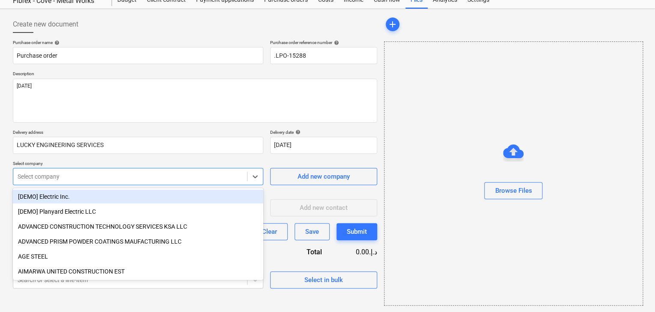
click at [93, 206] on body "Sales Projects Contacts Company Inbox format_size keyboard_arrow_down help sear…" at bounding box center [327, 126] width 655 height 312
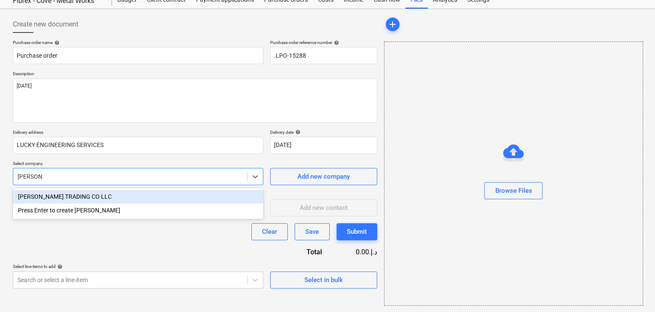
click at [101, 196] on div "[PERSON_NAME] TRADING CO LLC" at bounding box center [138, 197] width 250 height 14
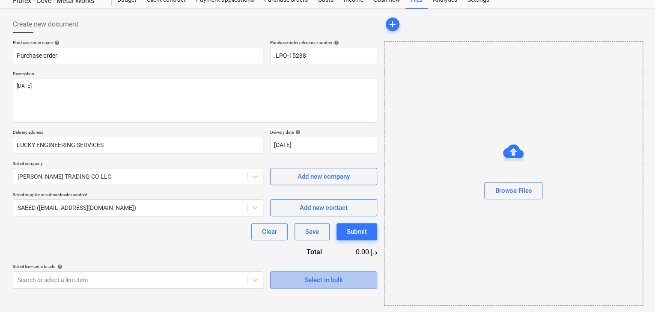
click at [312, 275] on div "Select in bulk" at bounding box center [323, 280] width 39 height 11
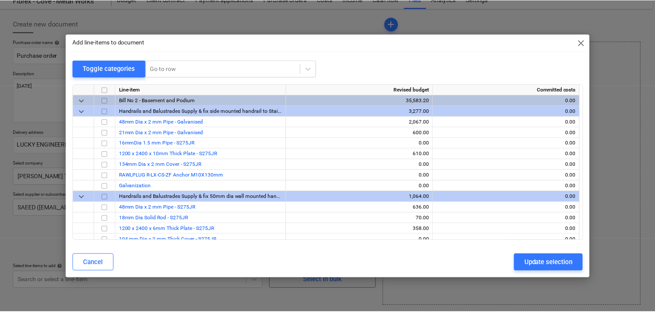
scroll to position [9119, 0]
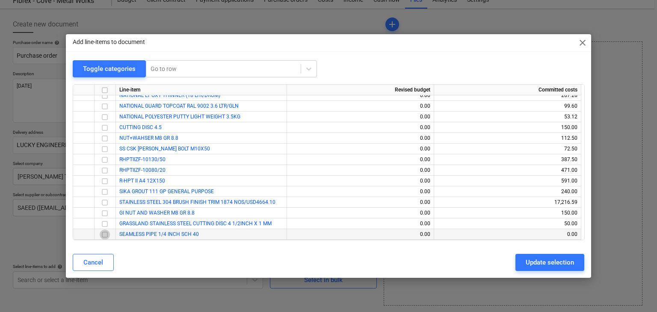
click at [104, 234] on input "checkbox" at bounding box center [105, 235] width 10 height 10
click at [527, 262] on div "Update selection" at bounding box center [550, 262] width 48 height 11
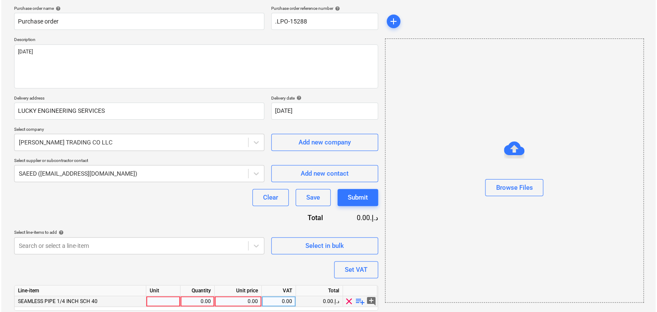
scroll to position [94, 0]
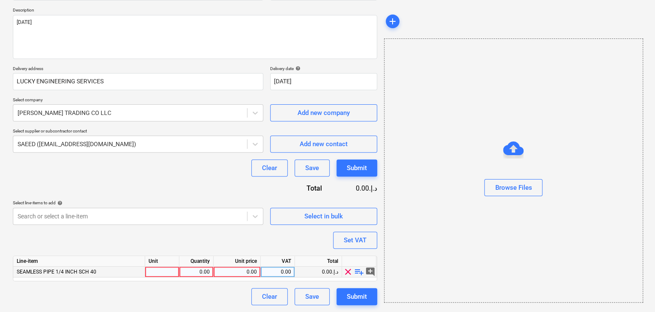
click at [162, 274] on div at bounding box center [162, 272] width 34 height 11
click at [194, 274] on div "0.00" at bounding box center [196, 272] width 27 height 11
click at [239, 273] on div "0.00" at bounding box center [237, 272] width 40 height 11
click at [454, 237] on div "Browse Files" at bounding box center [513, 171] width 259 height 264
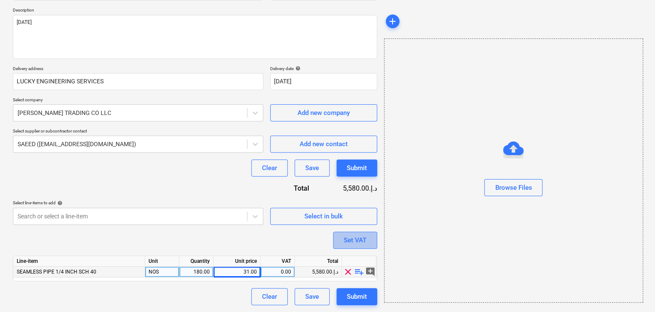
click at [358, 235] on div "Set VAT" at bounding box center [355, 240] width 23 height 11
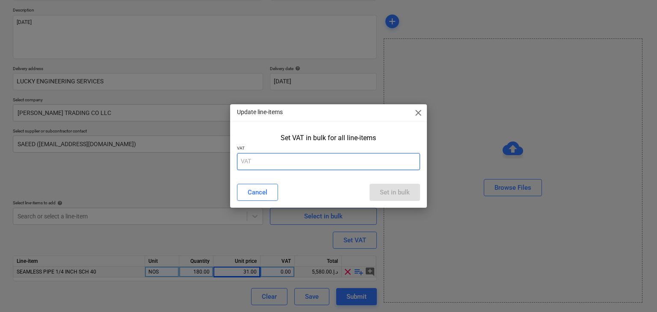
click at [267, 168] on input "text" at bounding box center [329, 161] width 184 height 17
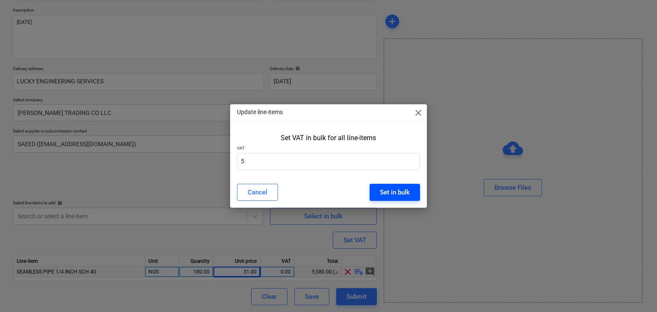
click at [394, 192] on div "Set in bulk" at bounding box center [395, 192] width 30 height 11
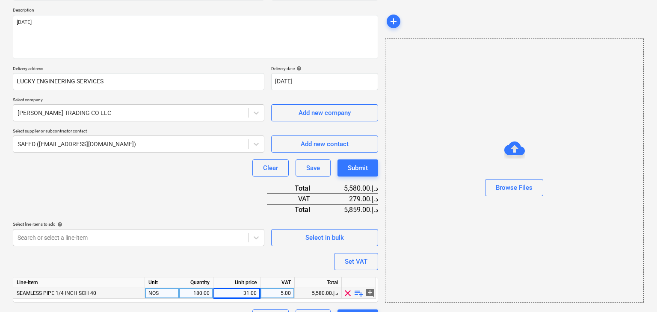
scroll to position [115, 0]
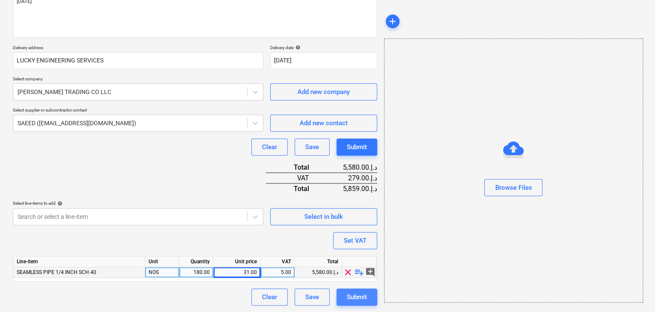
click at [364, 292] on div "Submit" at bounding box center [357, 297] width 20 height 11
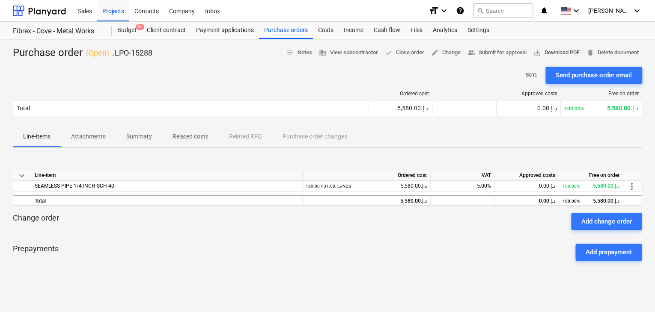
click at [572, 51] on span "save_alt Download PDF" at bounding box center [556, 53] width 46 height 10
click at [107, 10] on div "Projects" at bounding box center [113, 11] width 32 height 22
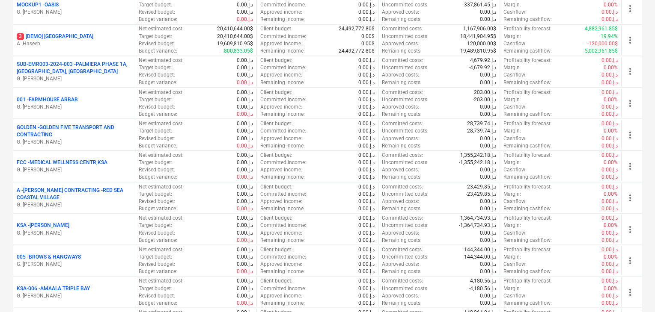
scroll to position [642, 0]
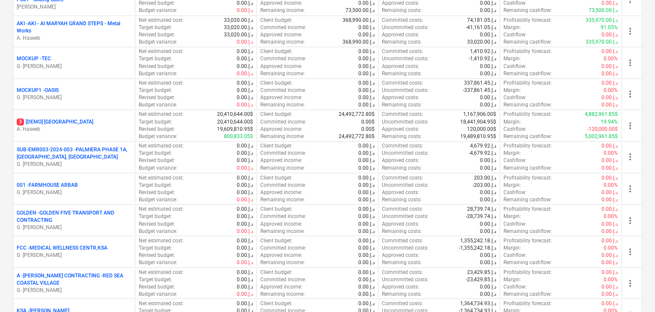
click at [77, 97] on p "G. [PERSON_NAME]" at bounding box center [74, 97] width 115 height 7
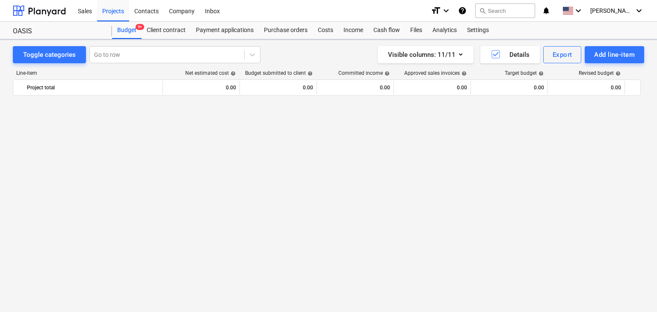
click at [604, 56] on div "Add line-item" at bounding box center [614, 54] width 41 height 11
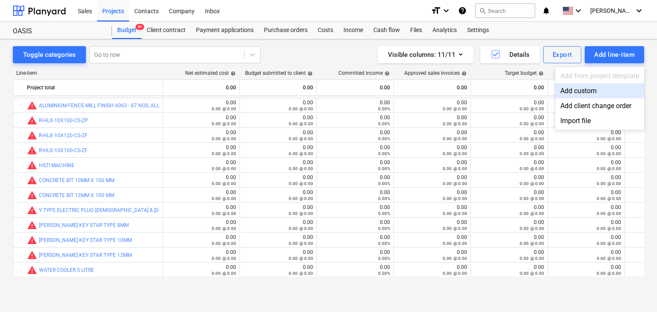
click at [573, 91] on div "Add custom" at bounding box center [599, 90] width 89 height 15
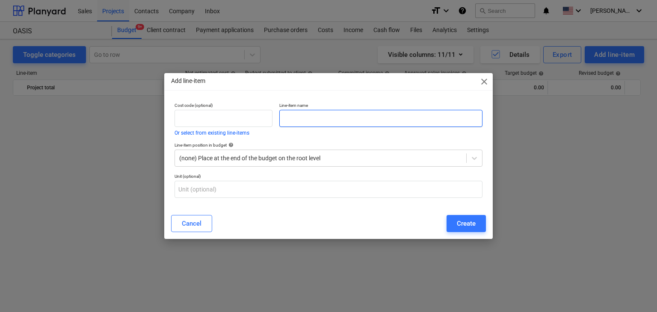
click at [331, 117] on input "text" at bounding box center [380, 118] width 203 height 17
paste input "[PERSON_NAME] KEY RATCHET SET STAR TYPE"
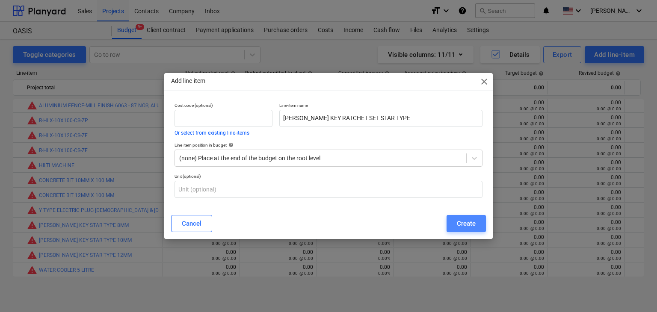
click at [471, 229] on div "Create" at bounding box center [466, 223] width 19 height 11
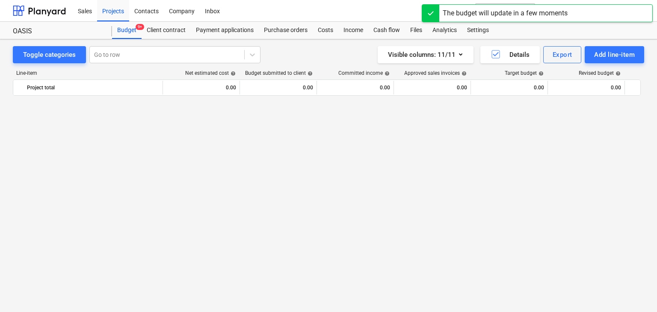
scroll to position [526, 0]
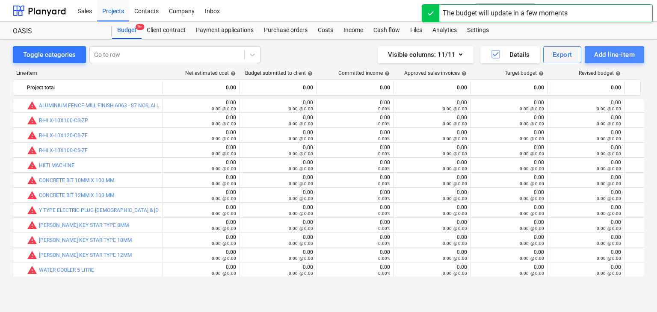
click at [595, 60] on button "Add line-item" at bounding box center [614, 54] width 59 height 17
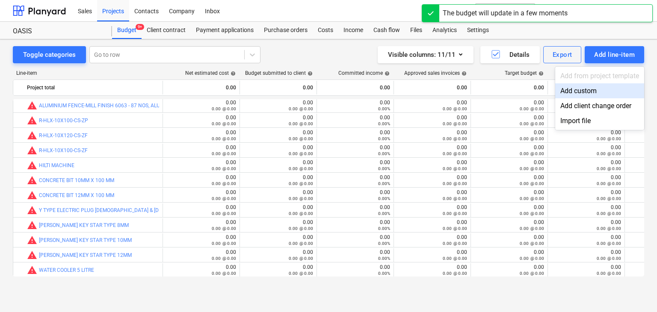
click at [568, 93] on div "Add custom" at bounding box center [599, 90] width 89 height 15
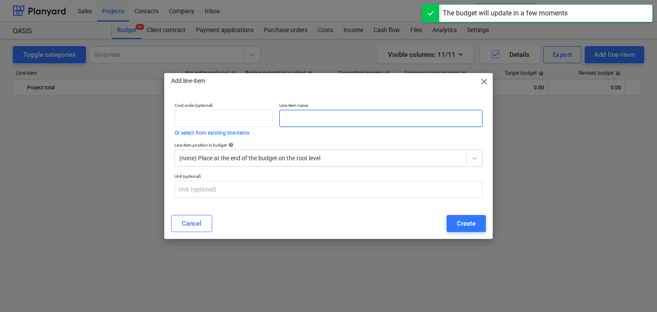
click at [308, 110] on input "text" at bounding box center [380, 118] width 203 height 17
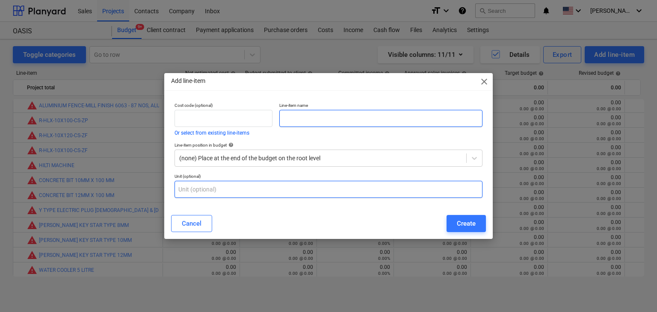
paste input "CONCRETE DRILL BIT DIA 11MM X200 MM LENGTH"
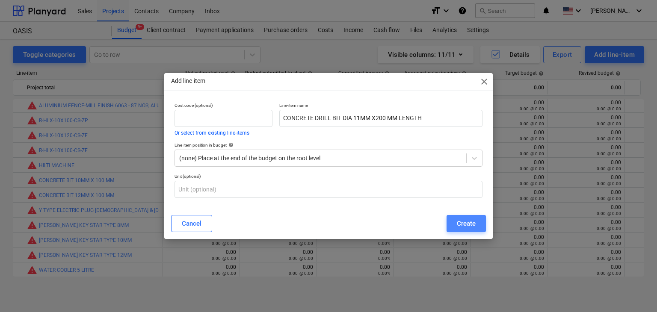
click at [476, 228] on button "Create" at bounding box center [466, 223] width 39 height 17
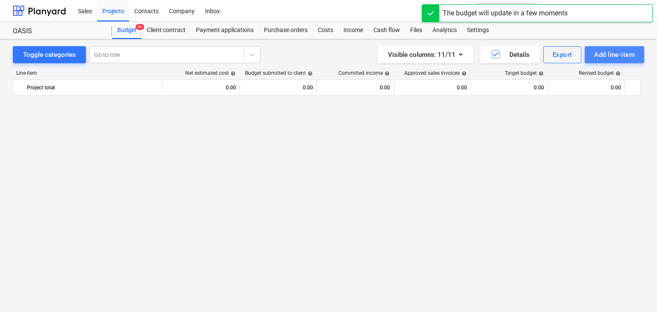
click at [612, 53] on div "Add line-item" at bounding box center [614, 54] width 41 height 11
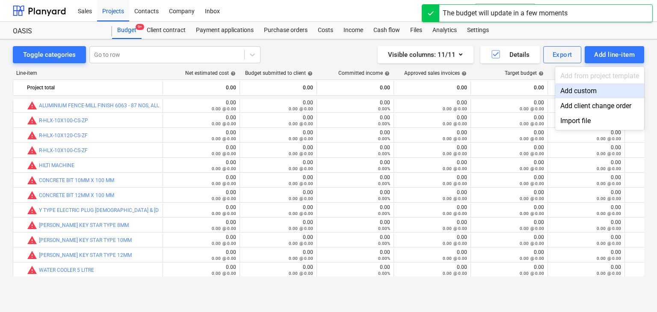
click at [584, 89] on div "Add custom" at bounding box center [599, 90] width 89 height 15
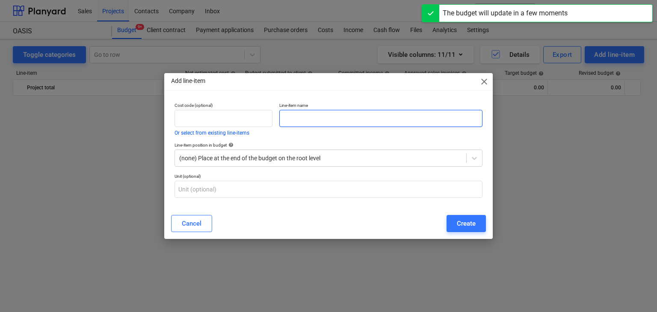
click at [323, 116] on input "text" at bounding box center [380, 118] width 203 height 17
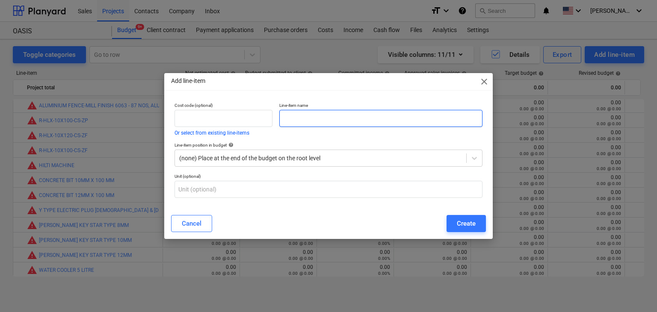
paste input "COUNTERSINK CUTTER HSS 20.5"
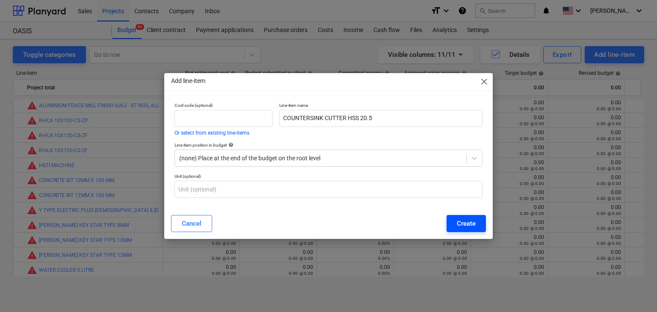
click at [460, 223] on div "Create" at bounding box center [466, 223] width 19 height 11
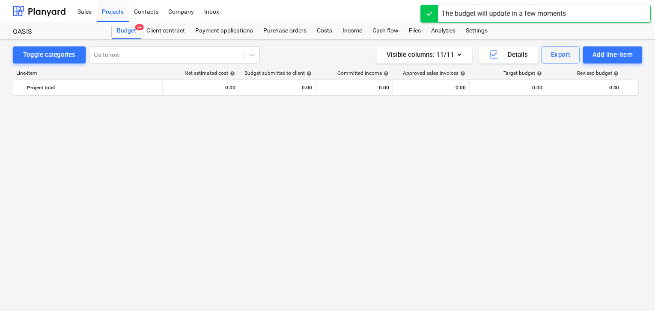
scroll to position [526, 0]
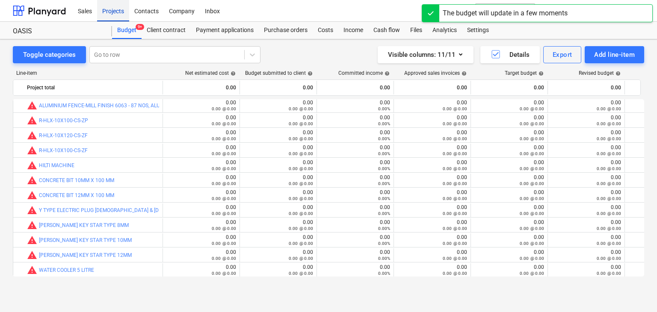
click at [108, 13] on div "Projects" at bounding box center [113, 11] width 32 height 22
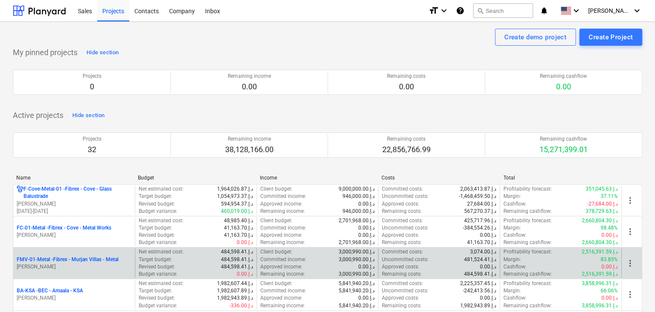
scroll to position [128, 0]
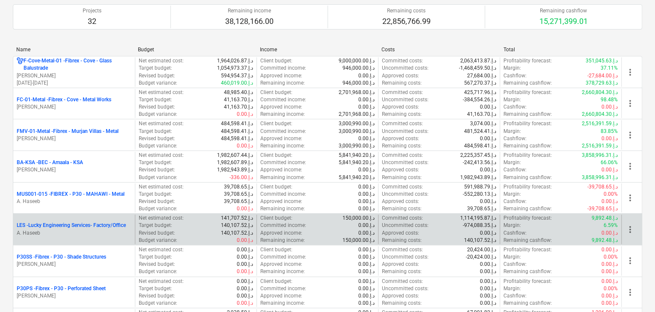
click at [64, 226] on p "LES - Lucky Engineering Services- Factory/Office" at bounding box center [71, 225] width 109 height 7
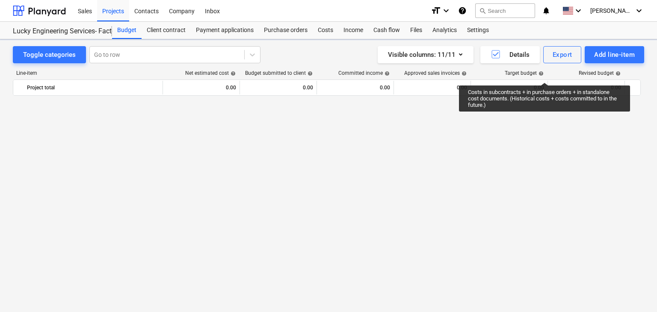
scroll to position [13214, 0]
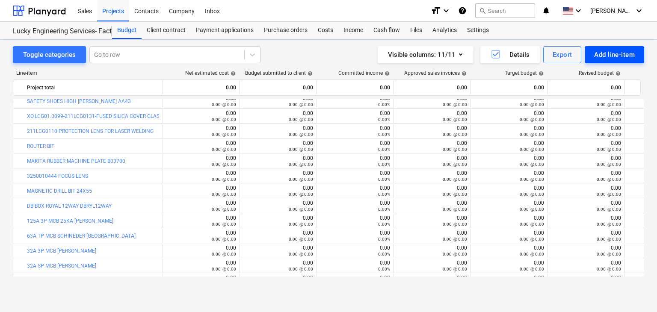
click at [617, 57] on div "Add line-item" at bounding box center [614, 54] width 41 height 11
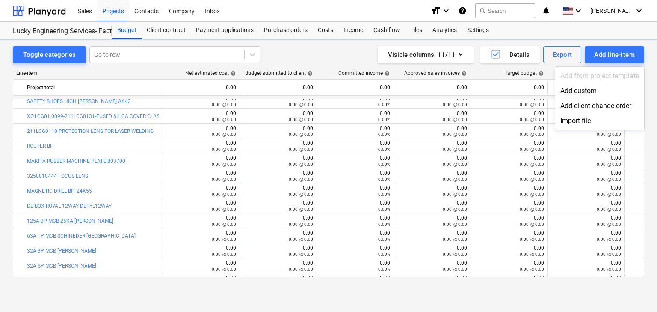
click at [587, 86] on div "Add custom" at bounding box center [599, 90] width 89 height 15
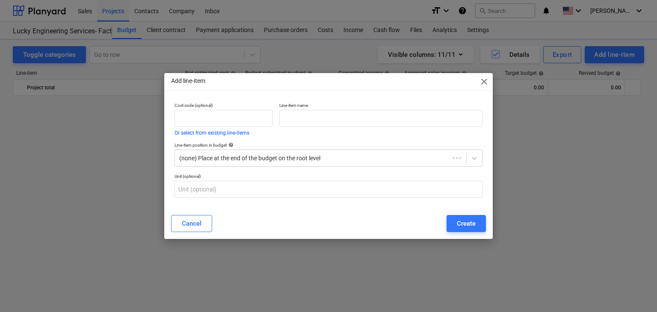
scroll to position [13214, 0]
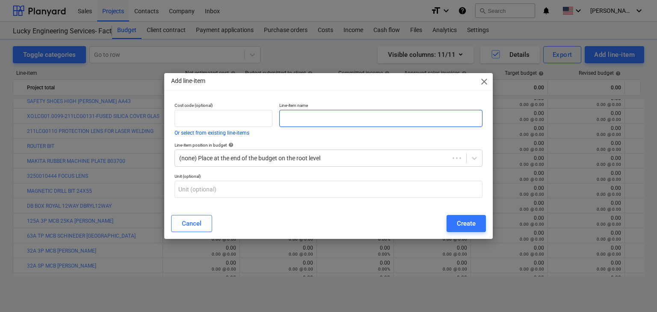
click at [319, 114] on input "text" at bounding box center [380, 118] width 203 height 17
paste input "WELDING [PERSON_NAME] BRIDGE 6013 3.2MM"
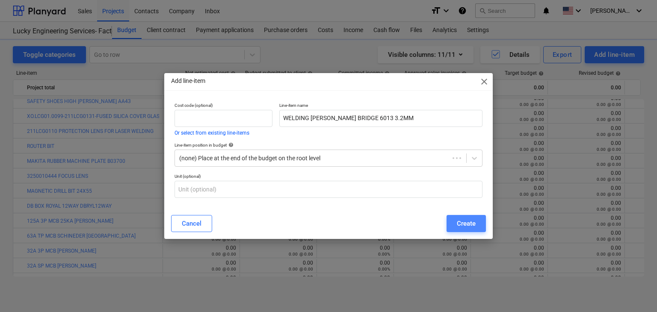
click at [469, 222] on div "Create" at bounding box center [466, 223] width 19 height 11
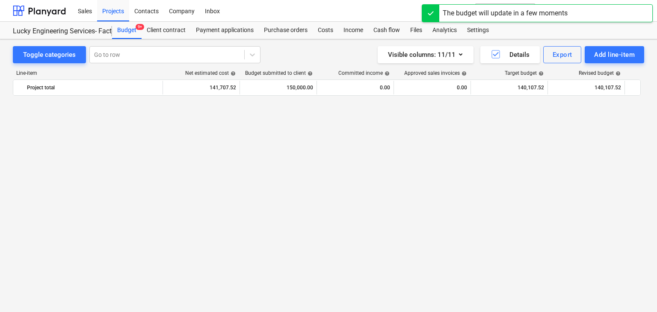
scroll to position [13214, 0]
